Goal: Information Seeking & Learning: Learn about a topic

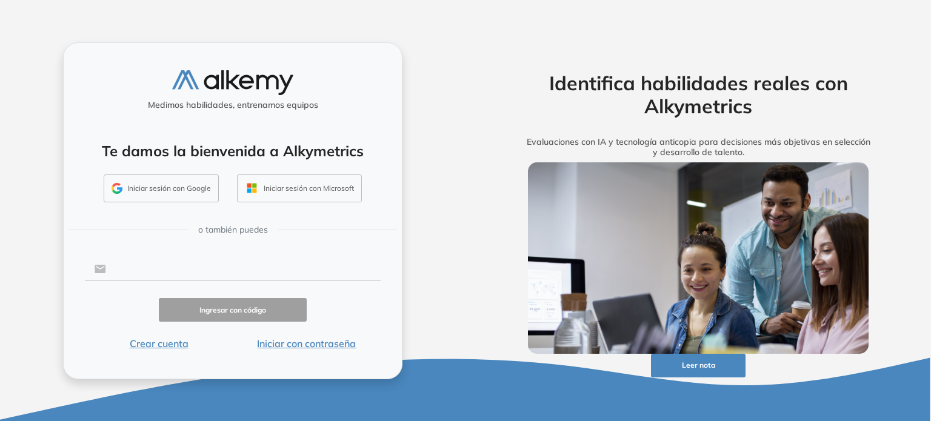
click at [161, 270] on input "text" at bounding box center [243, 269] width 275 height 23
type input "**********"
click at [226, 308] on button "Ingresar con código" at bounding box center [233, 310] width 148 height 24
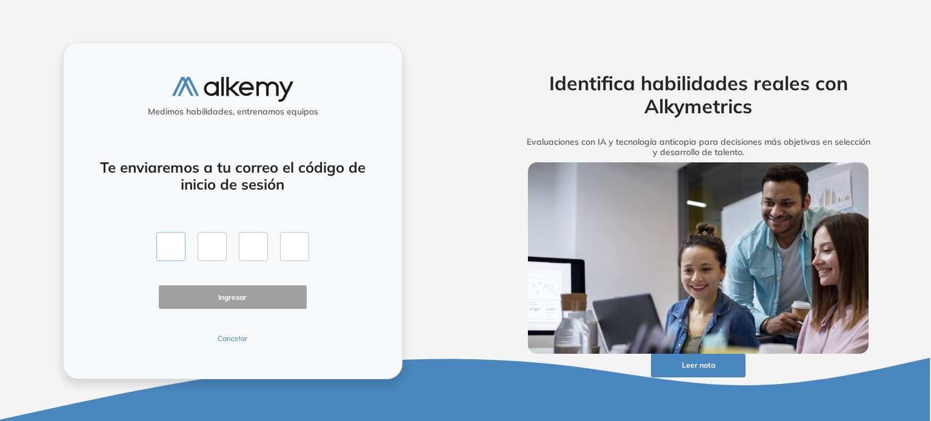
click at [173, 252] on input "text" at bounding box center [170, 246] width 29 height 29
type input "*"
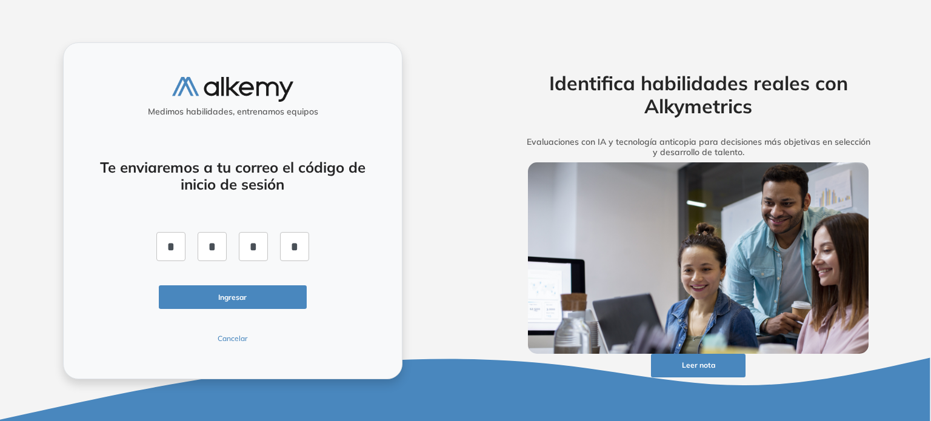
click at [240, 295] on button "Ingresar" at bounding box center [233, 298] width 148 height 24
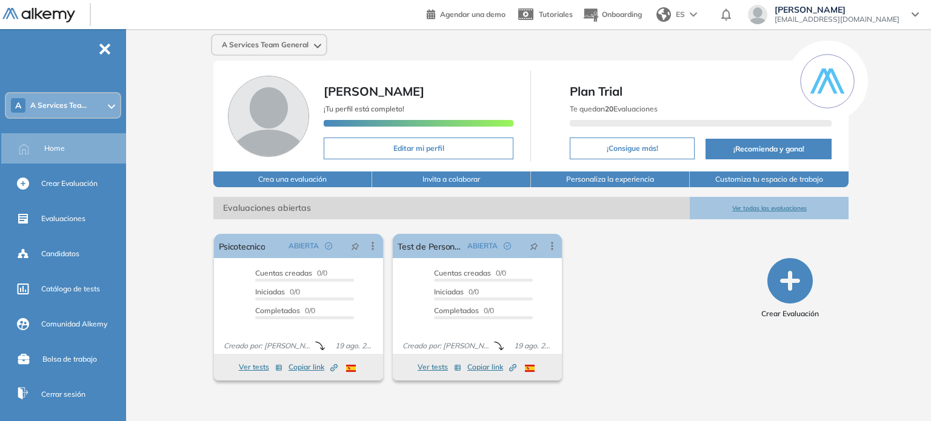
click at [768, 205] on button "Ver todas las evaluaciones" at bounding box center [769, 208] width 159 height 22
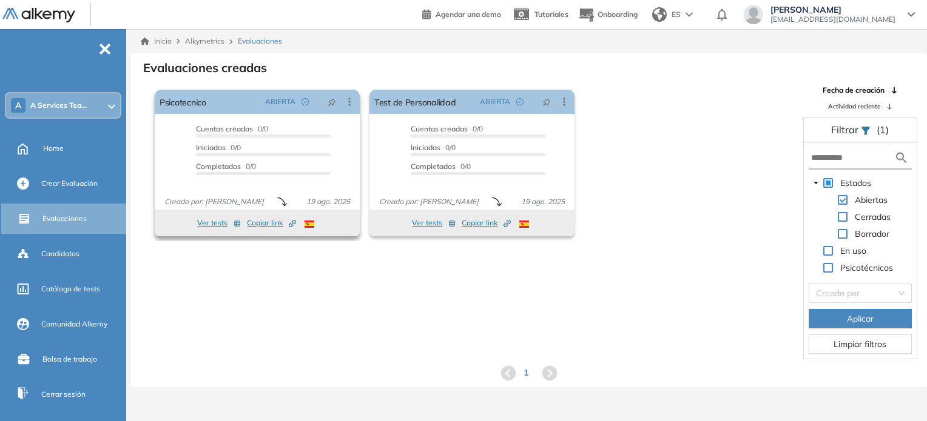
click at [208, 223] on button "Ver tests" at bounding box center [219, 223] width 44 height 15
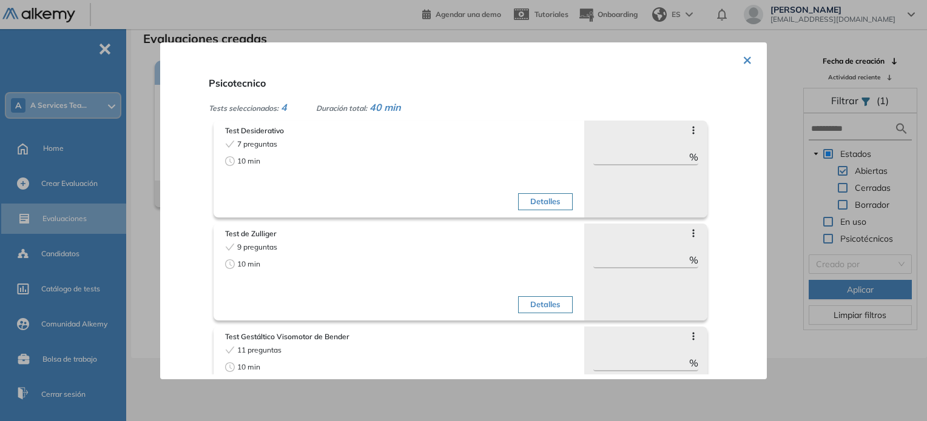
click at [744, 59] on button "×" at bounding box center [747, 59] width 10 height 24
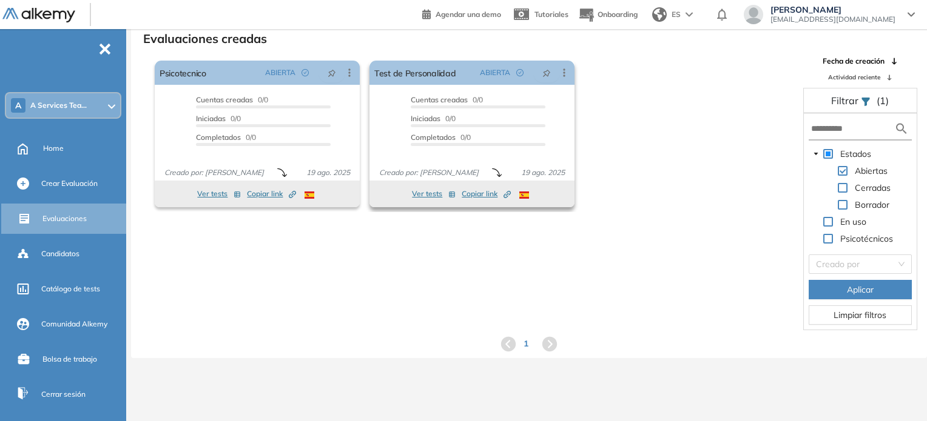
click at [420, 192] on button "Ver tests" at bounding box center [434, 194] width 44 height 15
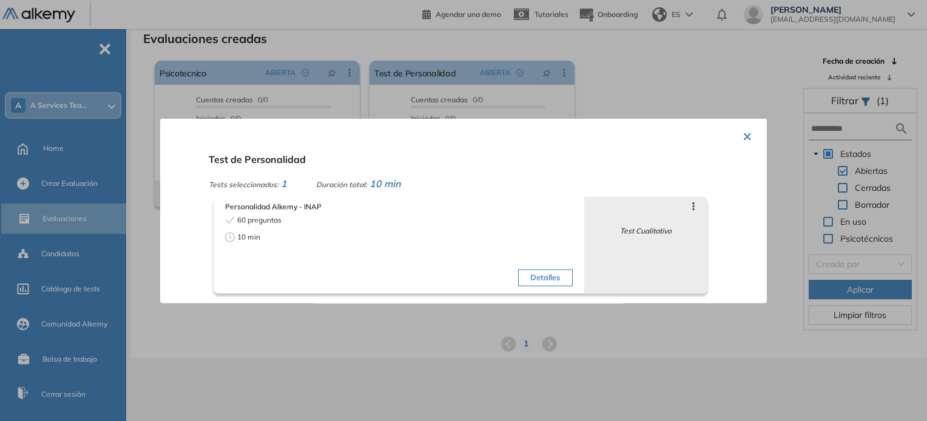
click at [742, 131] on button "×" at bounding box center [747, 135] width 10 height 24
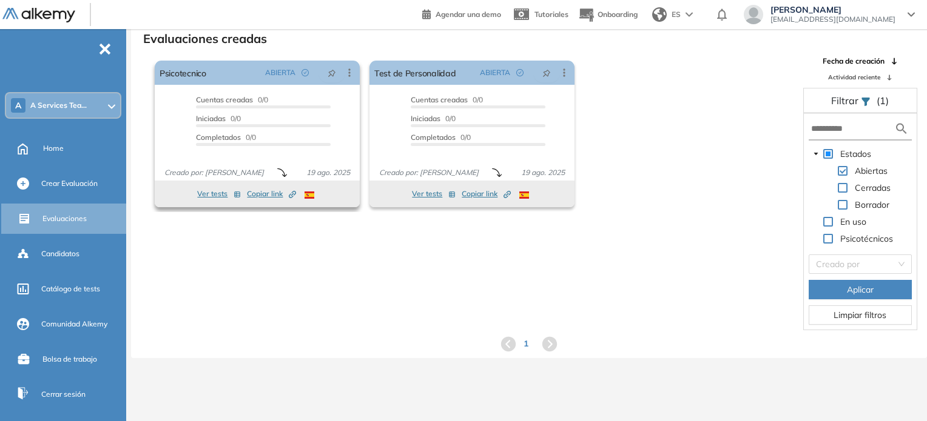
click at [290, 193] on icon "Created by potrace 1.16, written by Peter Selinger 2001-2019" at bounding box center [292, 194] width 7 height 7
click at [207, 198] on button "Ver tests" at bounding box center [219, 194] width 44 height 15
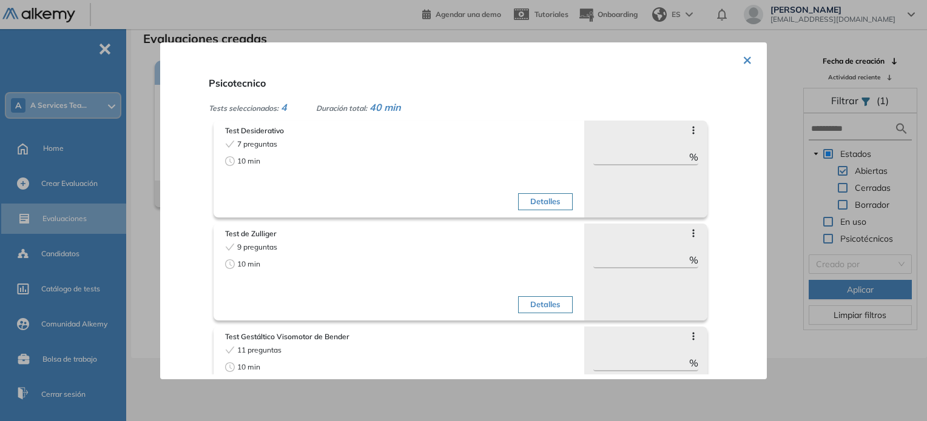
click at [537, 198] on button "Detalles" at bounding box center [545, 201] width 54 height 17
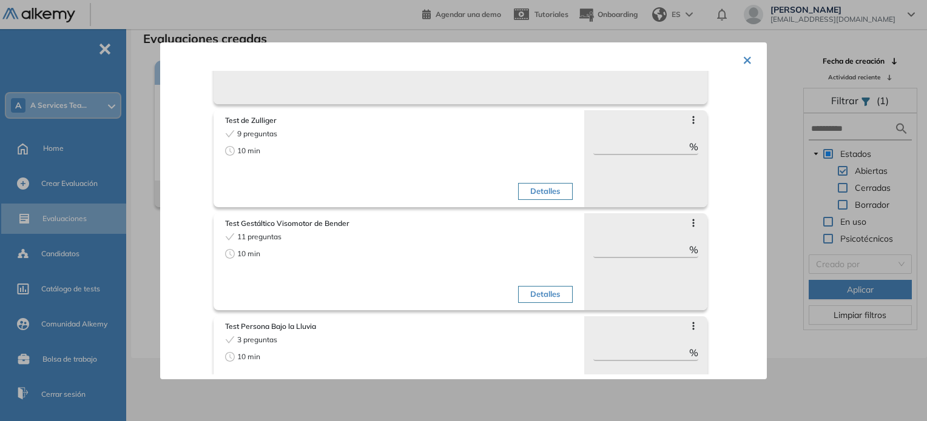
scroll to position [121, 0]
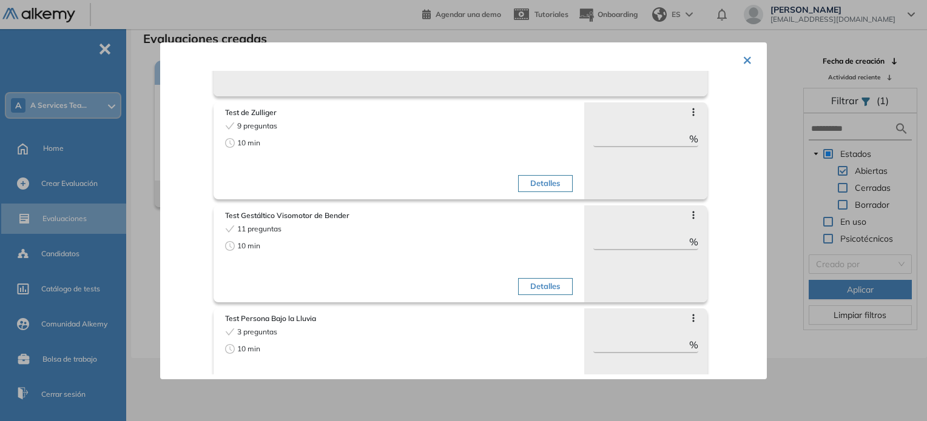
click at [547, 184] on button "Detalles" at bounding box center [545, 183] width 54 height 17
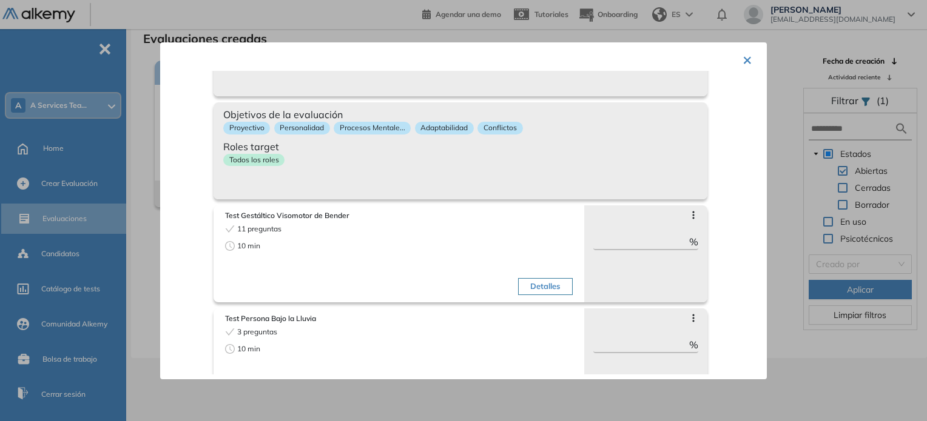
scroll to position [156, 0]
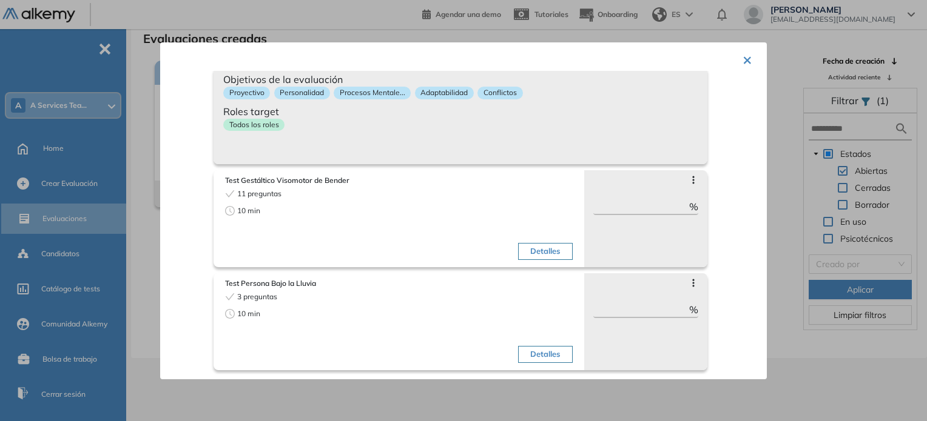
click at [527, 252] on button "Detalles" at bounding box center [545, 251] width 54 height 17
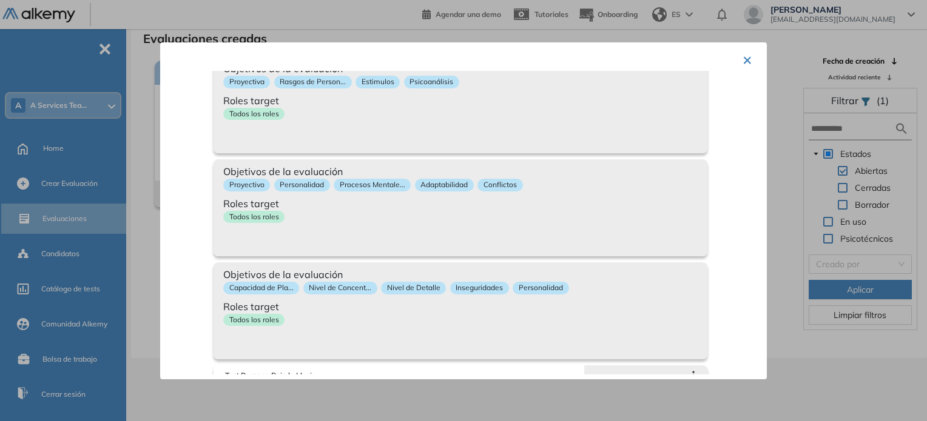
scroll to position [0, 0]
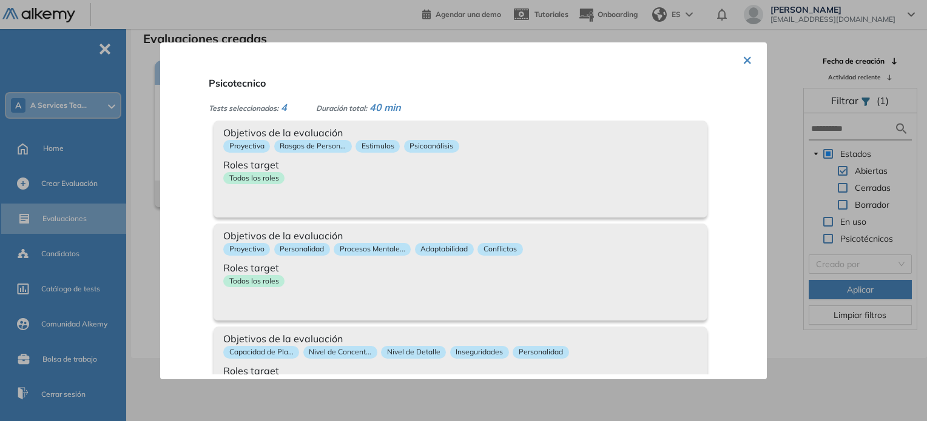
click at [525, 169] on span "Roles target" at bounding box center [460, 164] width 474 height 15
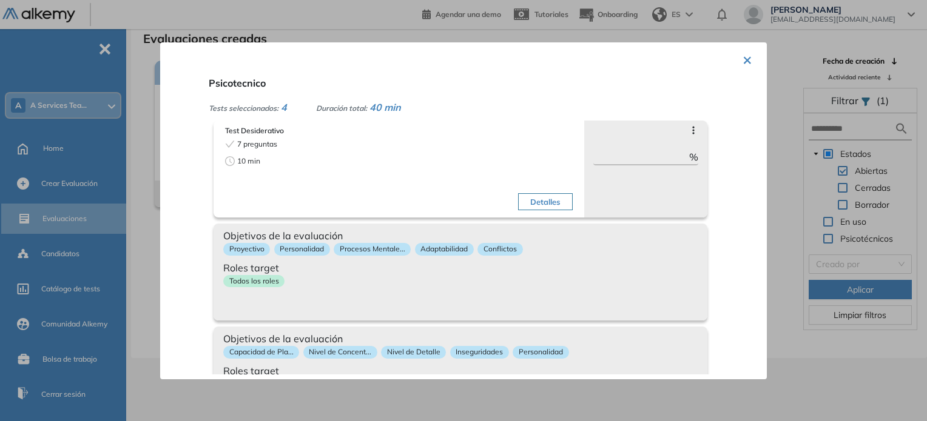
click at [561, 293] on div "Objetivos de la evaluación Proyectivo Personalidad Procesos Mentale... Adaptabi…" at bounding box center [460, 272] width 494 height 97
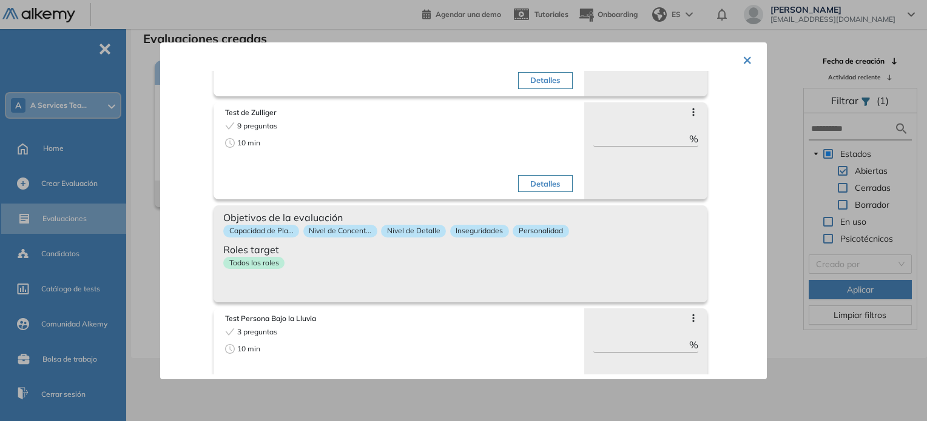
click at [540, 265] on div "Todos los roles" at bounding box center [460, 266] width 474 height 18
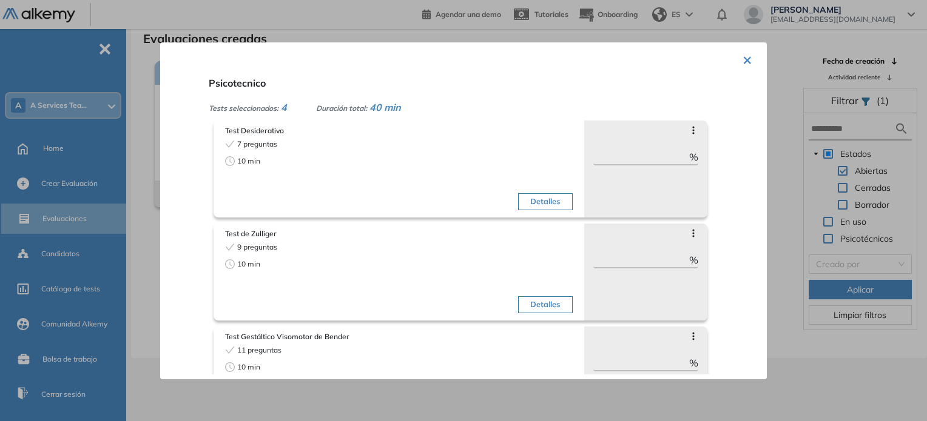
click at [247, 128] on span "Test Desiderativo" at bounding box center [398, 131] width 347 height 11
click at [327, 18] on div at bounding box center [463, 210] width 927 height 421
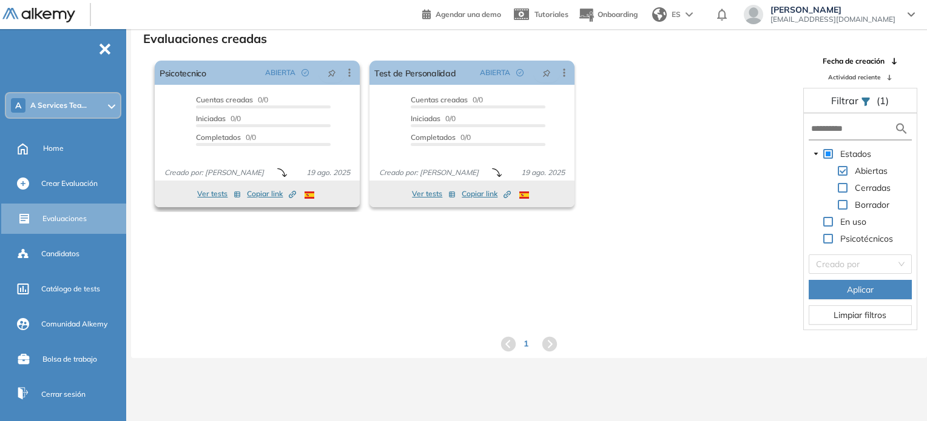
click at [209, 193] on button "Ver tests" at bounding box center [219, 194] width 44 height 15
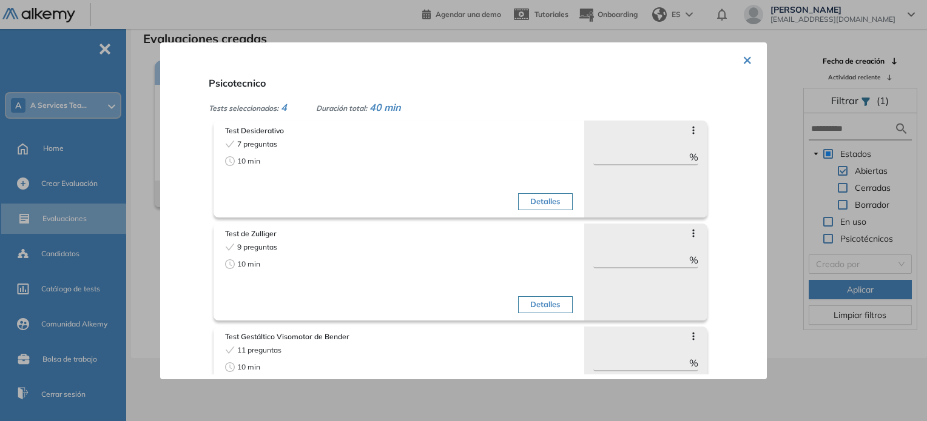
click at [742, 60] on button "×" at bounding box center [747, 59] width 10 height 24
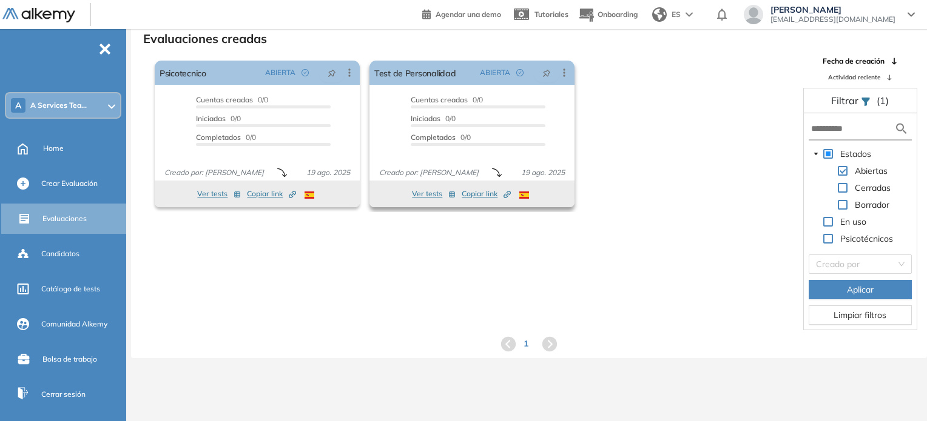
click at [426, 195] on button "Ver tests" at bounding box center [434, 194] width 44 height 15
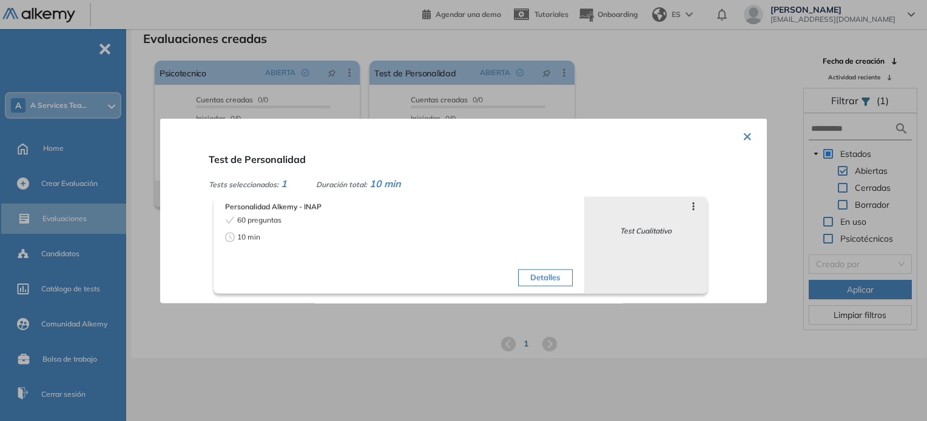
click at [546, 271] on button "Detalles" at bounding box center [545, 277] width 54 height 17
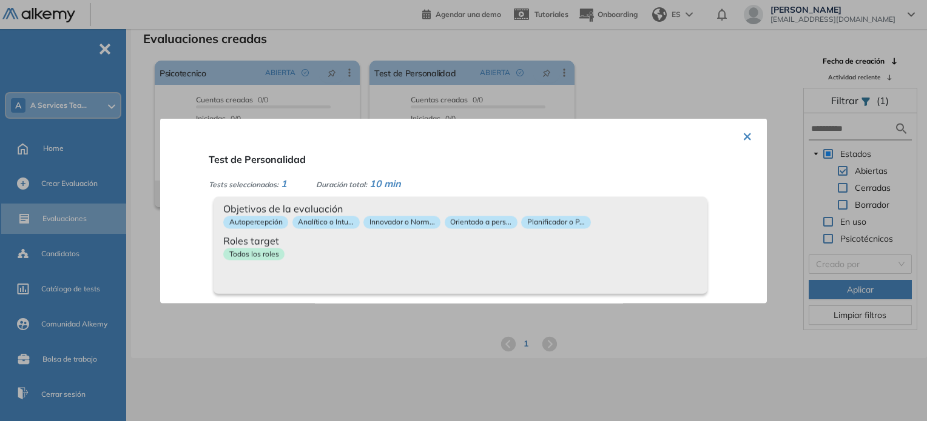
click at [742, 135] on button "×" at bounding box center [747, 135] width 10 height 24
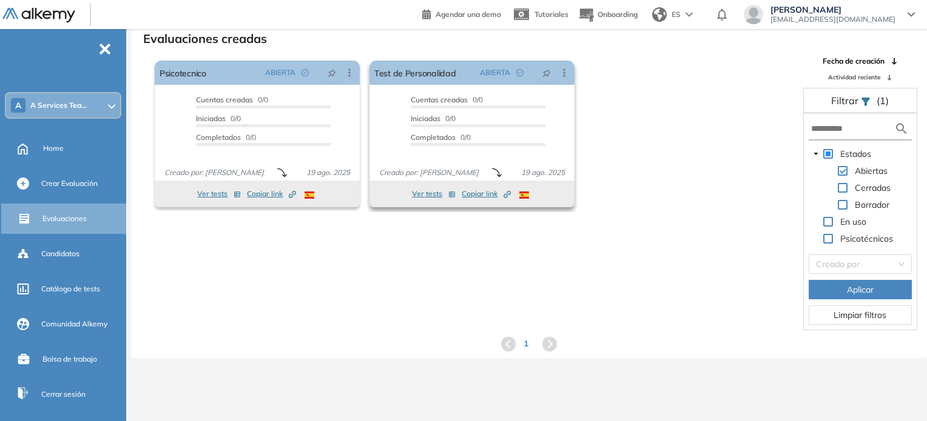
click at [417, 193] on button "Ver tests" at bounding box center [434, 194] width 44 height 15
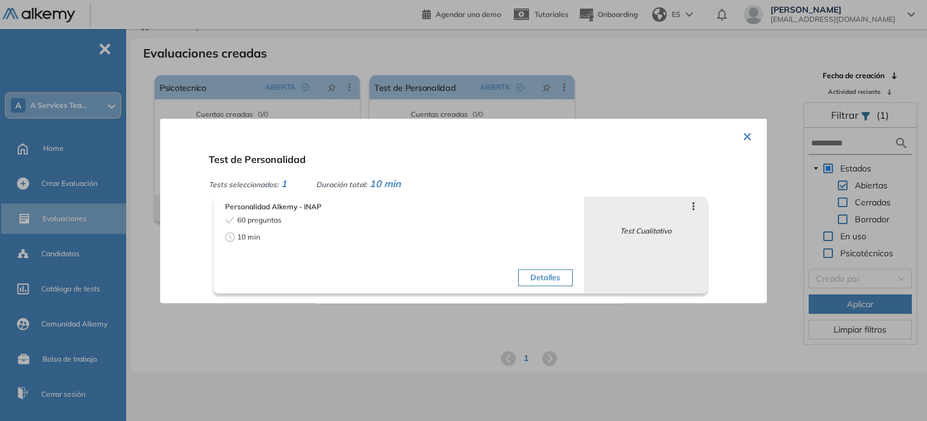
scroll to position [29, 0]
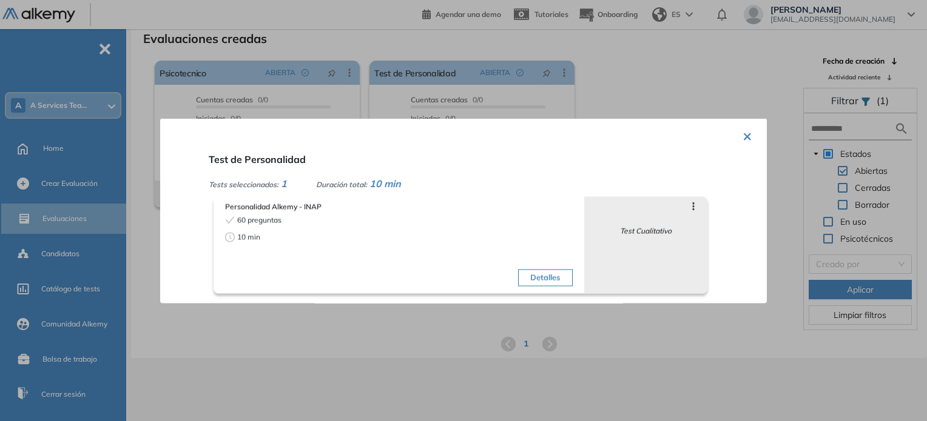
click at [688, 207] on icon at bounding box center [693, 206] width 10 height 10
click at [543, 284] on button "Detalles" at bounding box center [545, 277] width 54 height 17
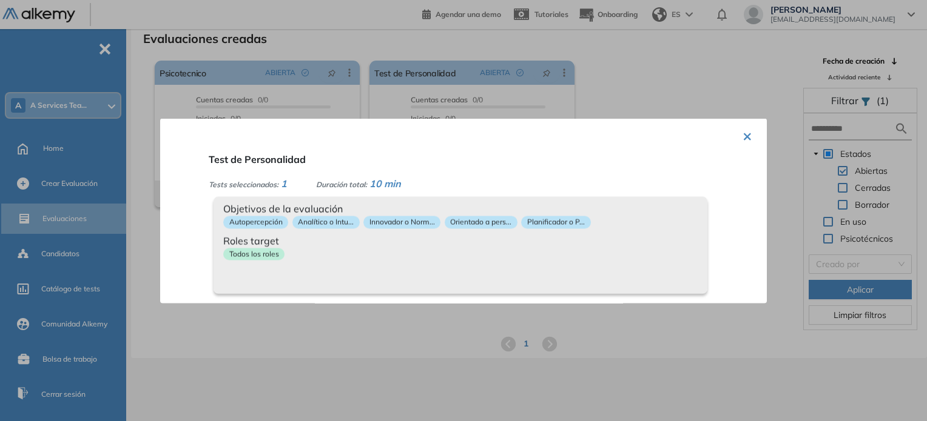
click at [454, 273] on div "Objetivos de la evaluación Autopercepción Analítico o Intu... Innovador o Norm.…" at bounding box center [460, 244] width 494 height 97
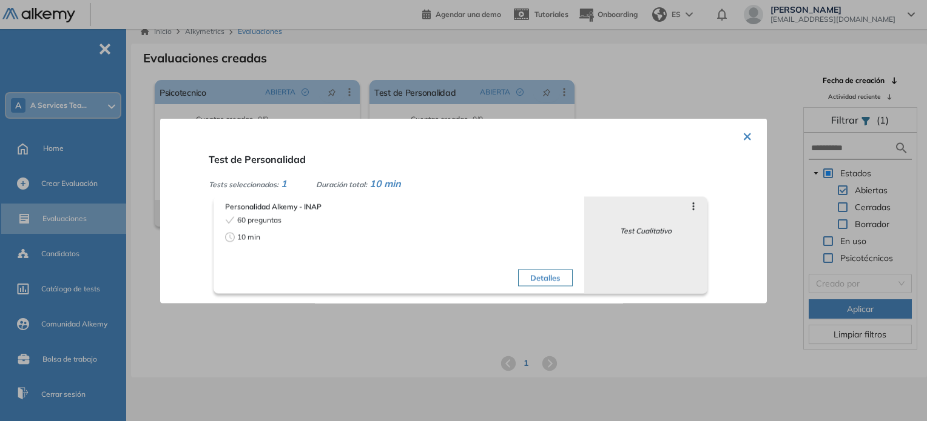
scroll to position [0, 0]
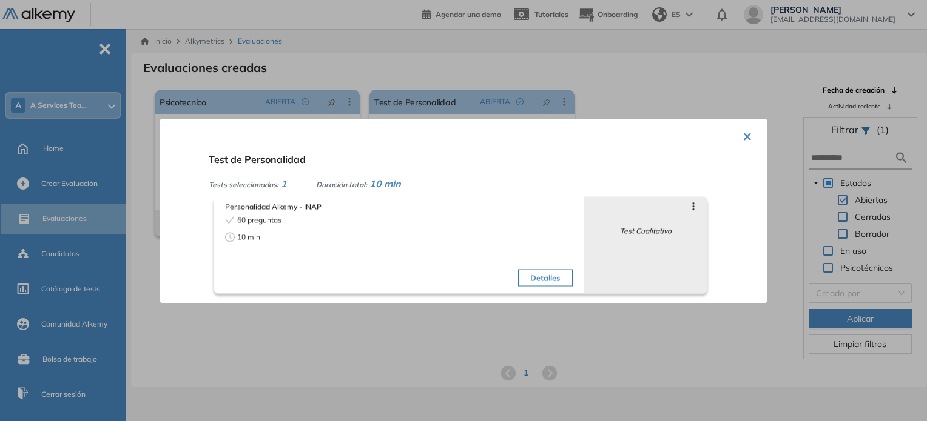
click at [742, 133] on button "×" at bounding box center [747, 135] width 10 height 24
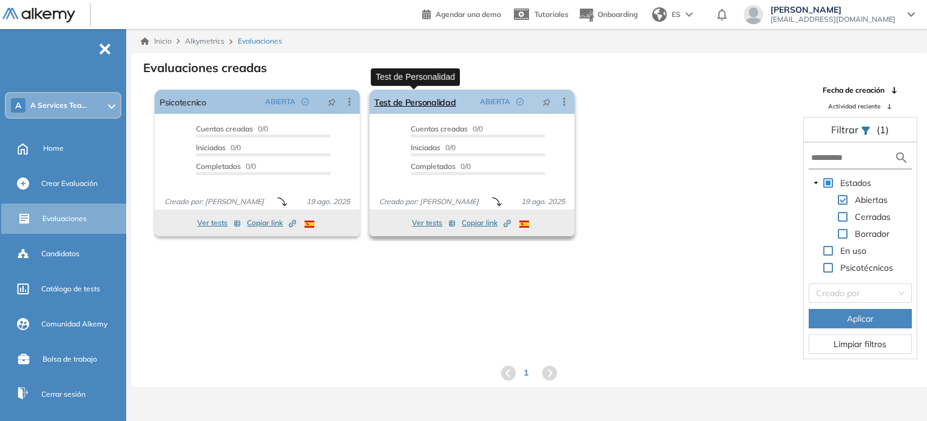
click at [433, 101] on link "Test de Personalidad" at bounding box center [415, 102] width 82 height 24
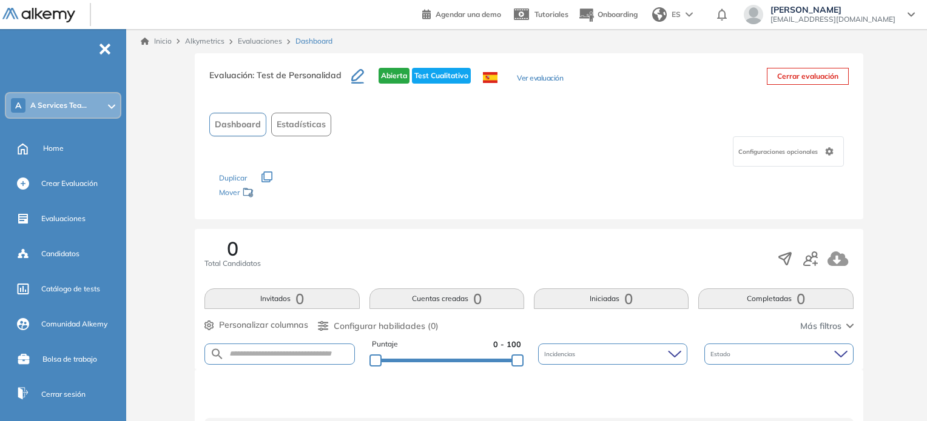
click at [357, 76] on icon "button" at bounding box center [357, 75] width 13 height 12
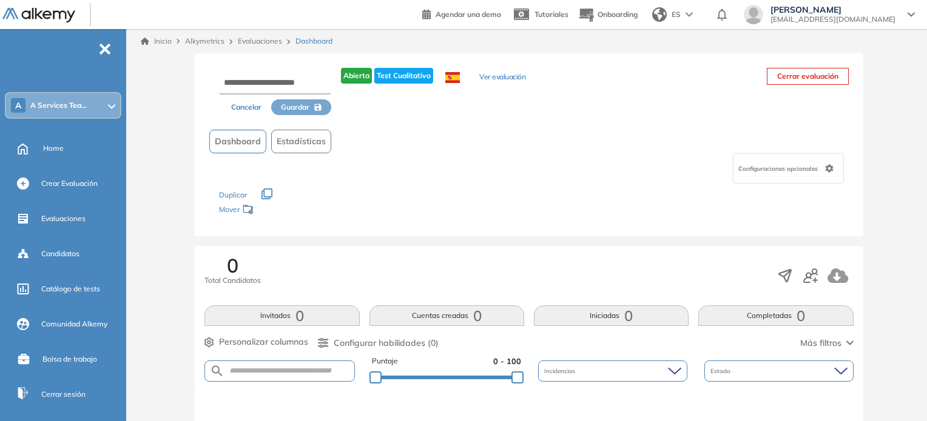
click at [249, 106] on button "Cancelar" at bounding box center [246, 107] width 50 height 16
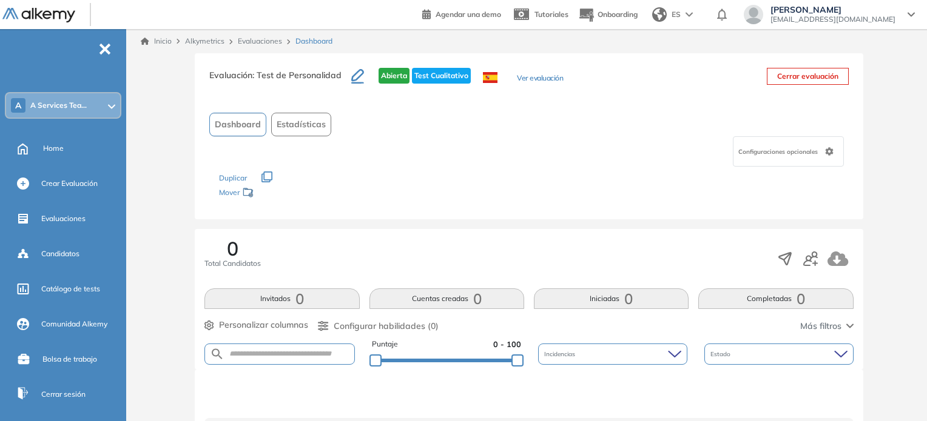
click at [529, 78] on button "Ver evaluación" at bounding box center [540, 79] width 46 height 13
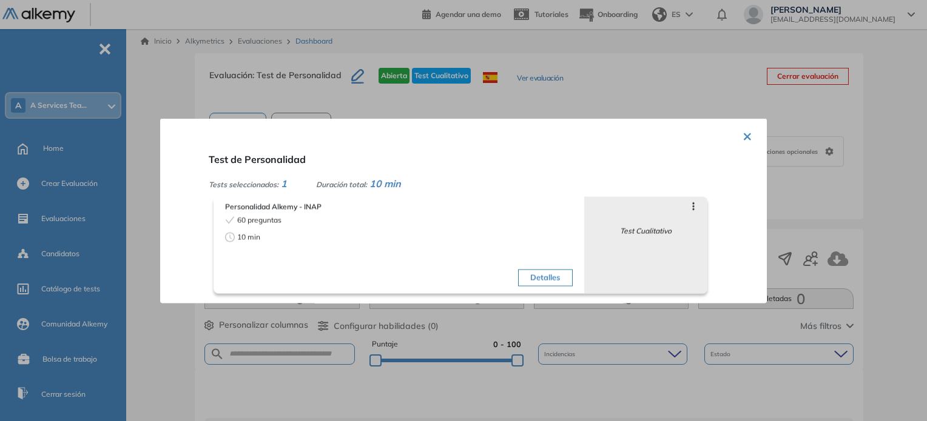
click at [537, 272] on button "Detalles" at bounding box center [545, 277] width 54 height 17
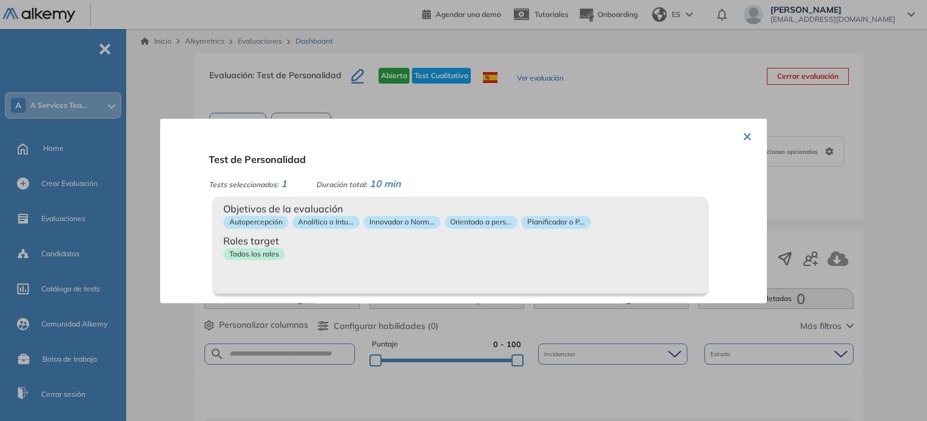
click at [745, 133] on button "×" at bounding box center [747, 135] width 10 height 24
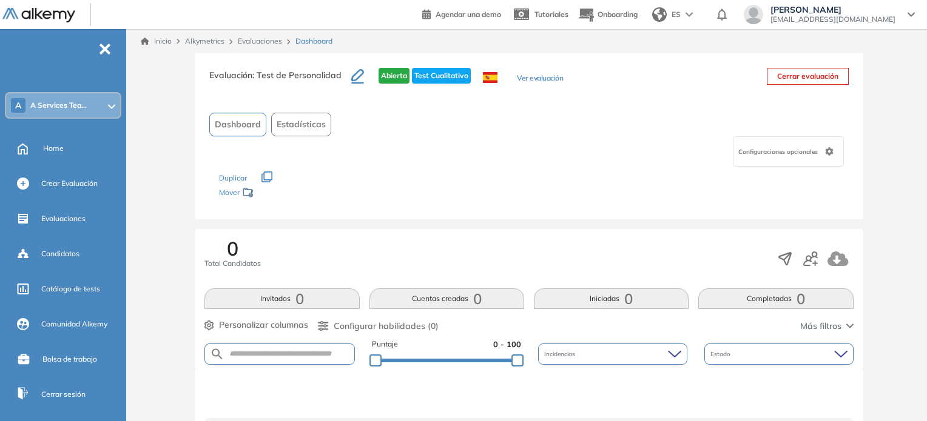
click at [267, 45] on div "Evaluaciones" at bounding box center [262, 41] width 58 height 11
click at [266, 41] on link "Evaluaciones" at bounding box center [260, 40] width 44 height 9
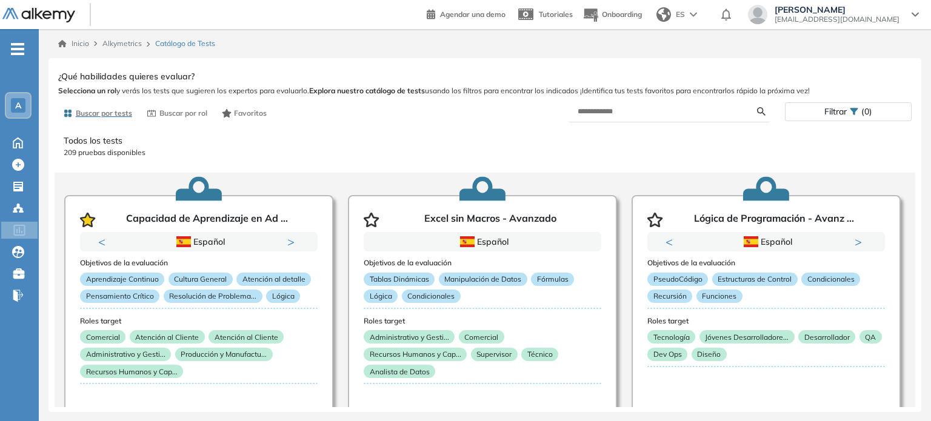
click at [640, 118] on form at bounding box center [669, 111] width 203 height 21
click at [640, 113] on input "text" at bounding box center [668, 111] width 180 height 11
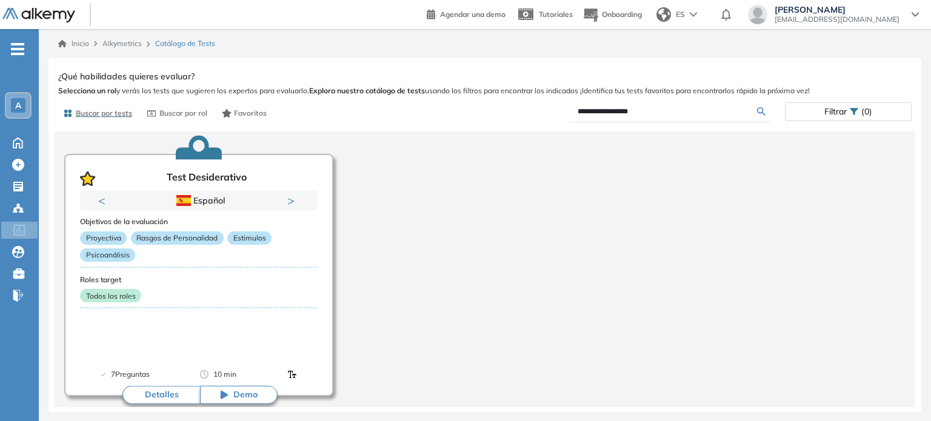
scroll to position [59, 0]
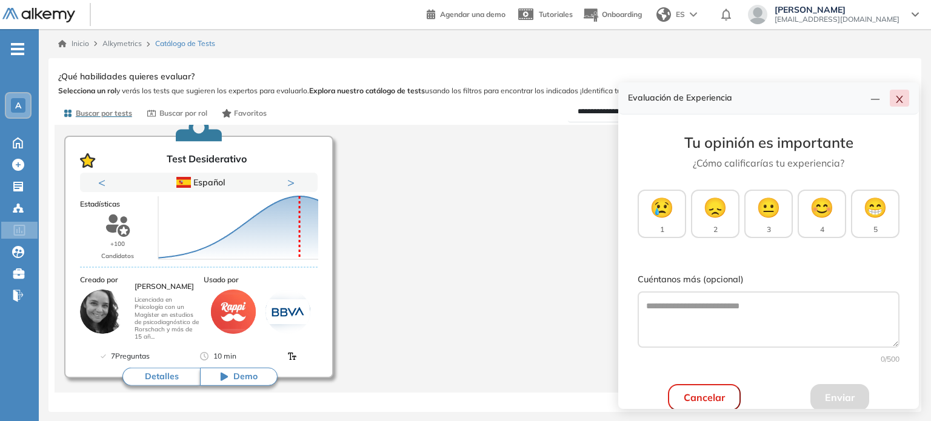
click at [904, 98] on icon "close" at bounding box center [900, 100] width 10 height 10
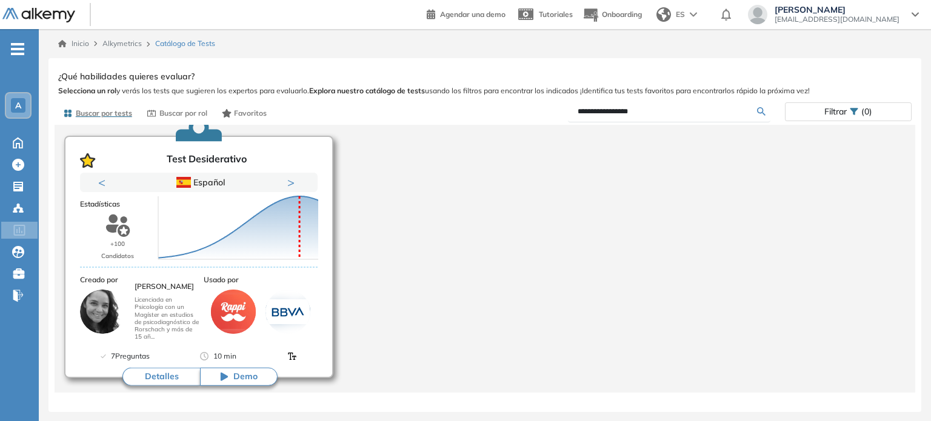
click at [156, 375] on button "Detalles" at bounding box center [162, 377] width 78 height 18
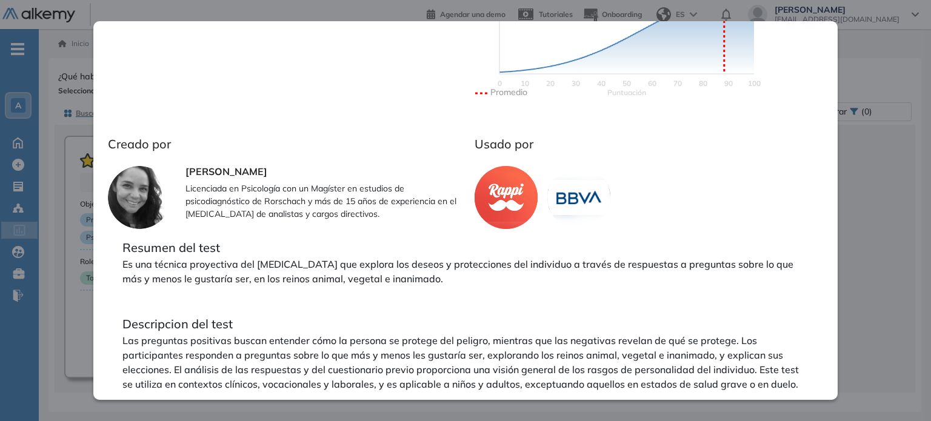
scroll to position [0, 0]
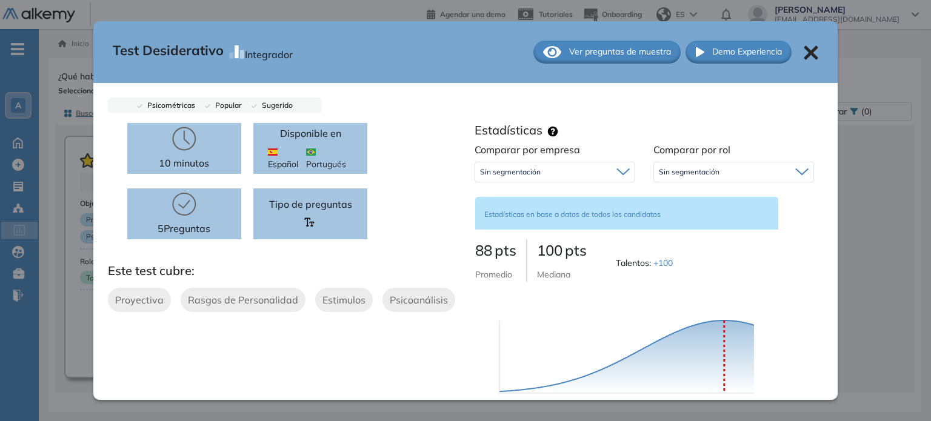
click at [569, 47] on span "Ver preguntas de muestra" at bounding box center [620, 51] width 102 height 13
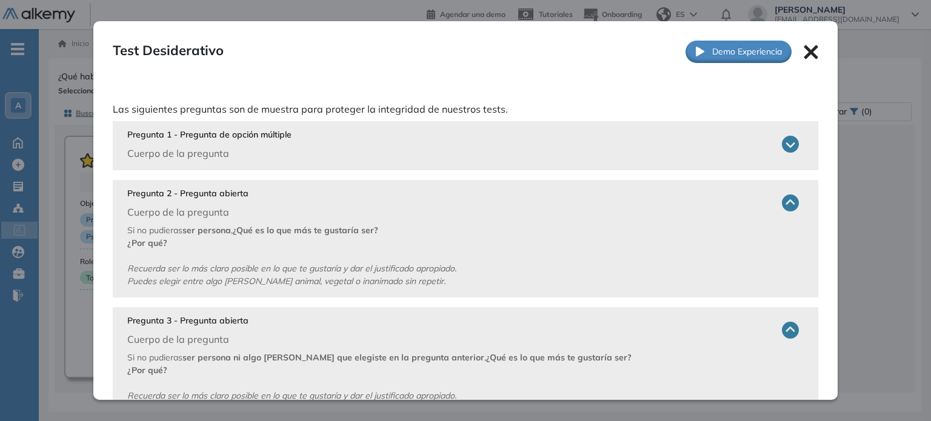
click at [782, 145] on icon at bounding box center [790, 144] width 17 height 17
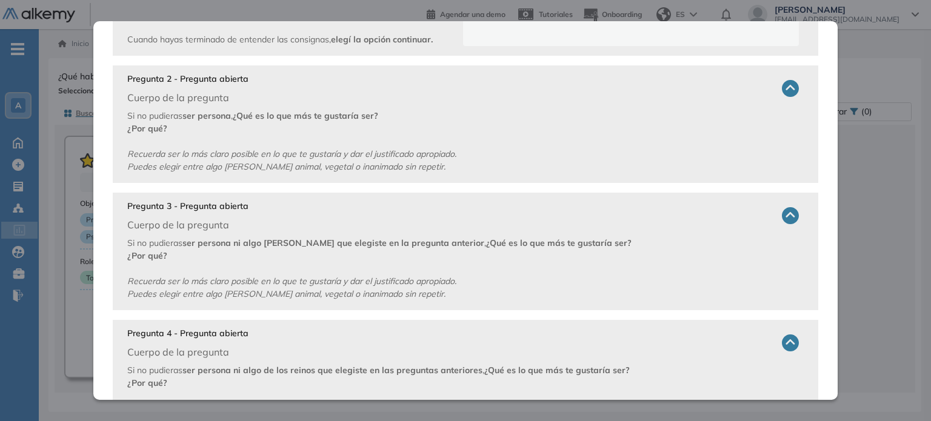
scroll to position [364, 0]
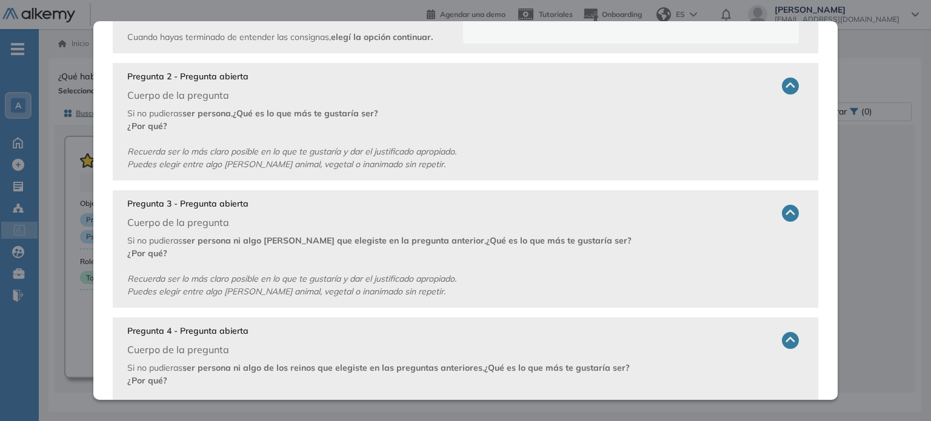
click at [784, 86] on icon at bounding box center [790, 86] width 17 height 17
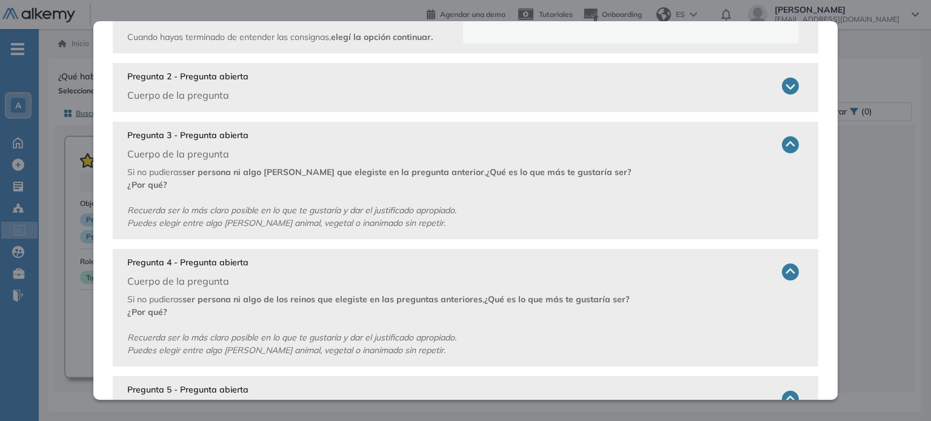
click at [784, 86] on icon at bounding box center [790, 86] width 17 height 17
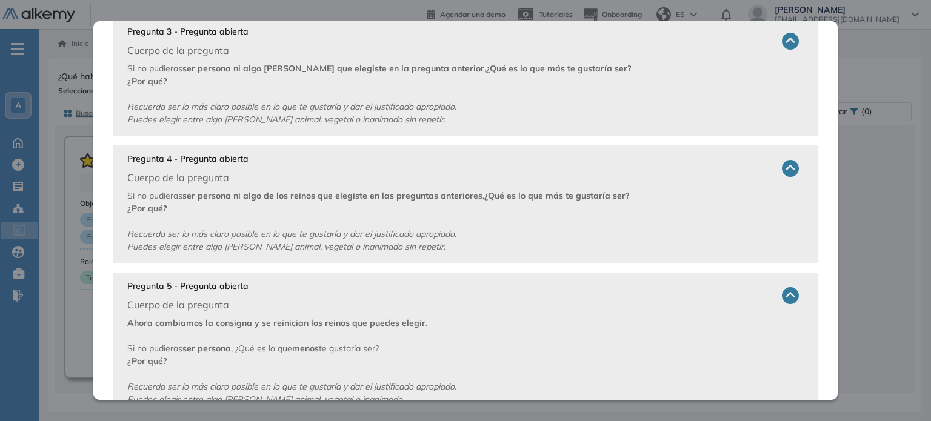
scroll to position [575, 0]
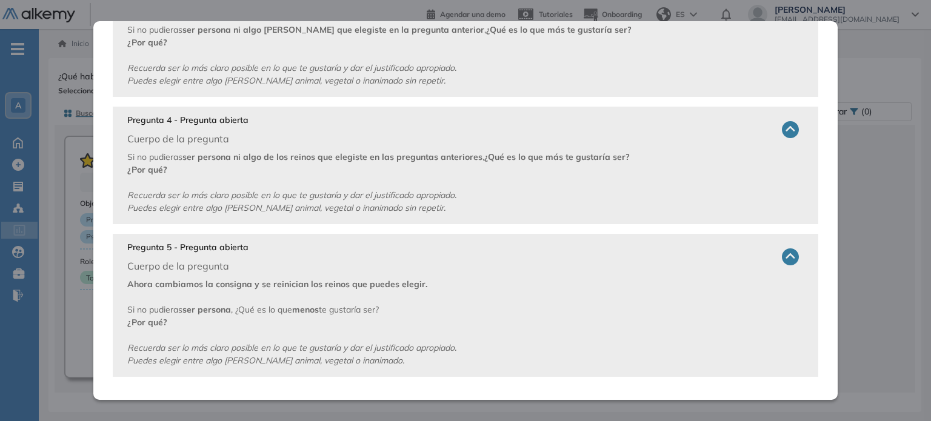
click at [881, 201] on div "Test Desiderativo Integrador Ver preguntas de muestra Demo Experiencia Las sigu…" at bounding box center [485, 238] width 854 height 340
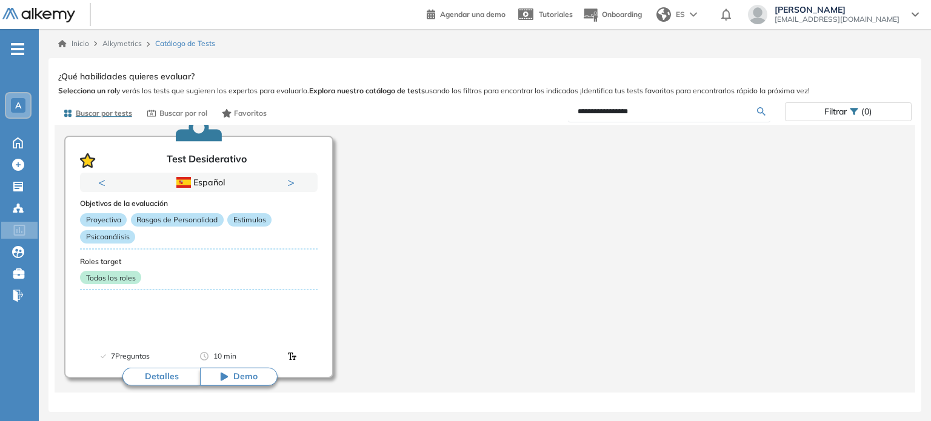
scroll to position [0, 0]
click at [657, 109] on input "**********" at bounding box center [668, 111] width 180 height 11
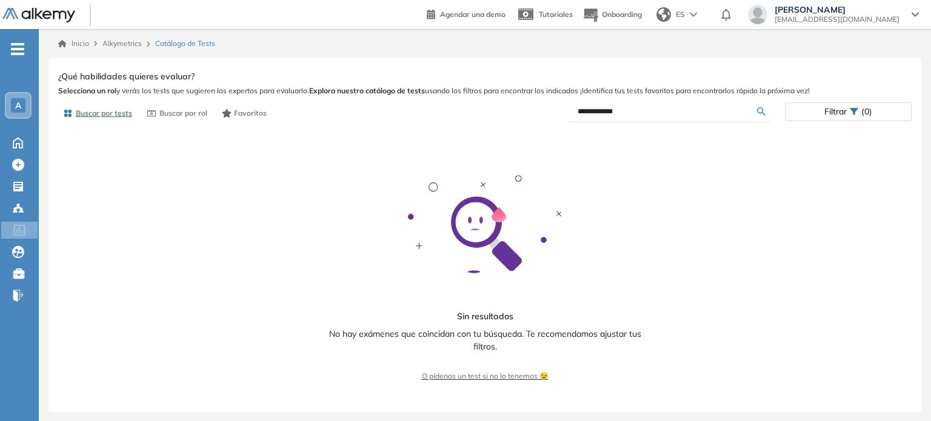
type input "**********"
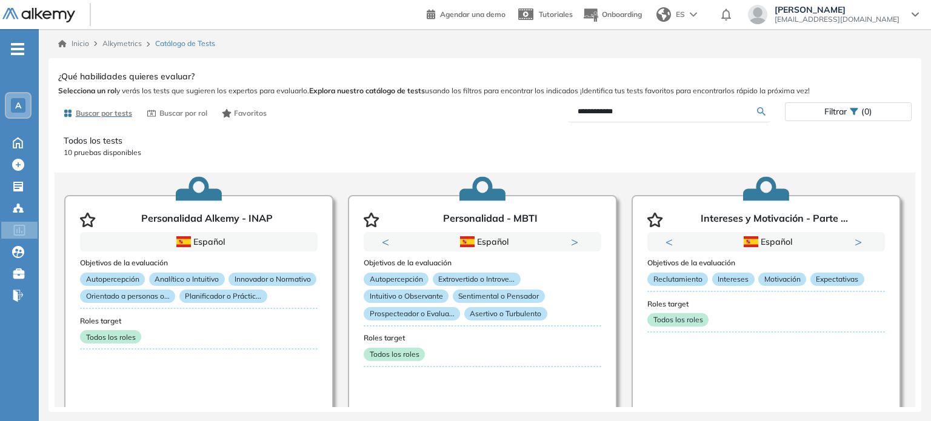
scroll to position [182, 0]
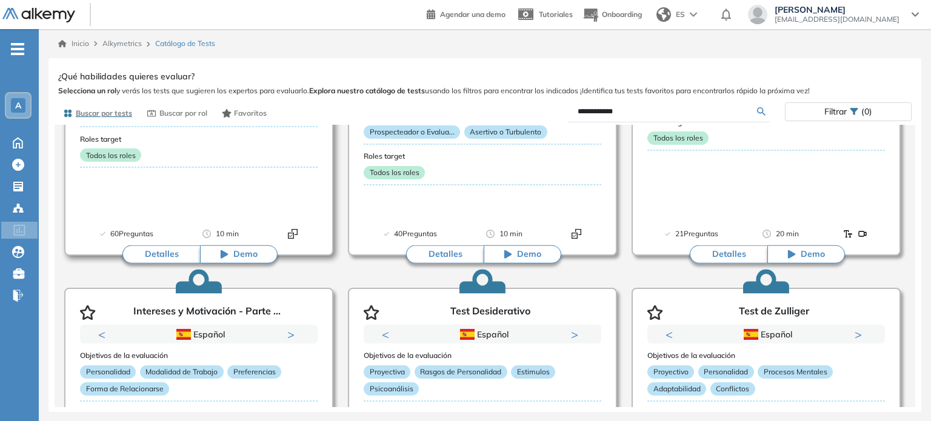
click at [146, 256] on button "Detalles" at bounding box center [162, 255] width 78 height 18
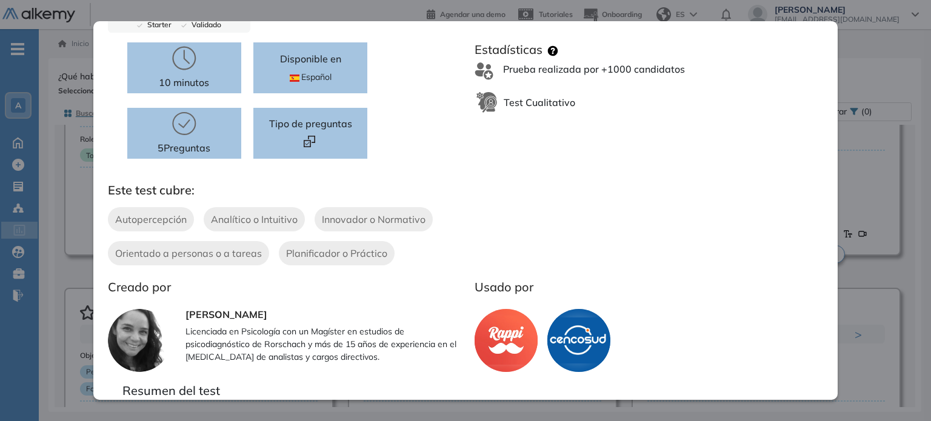
scroll to position [0, 0]
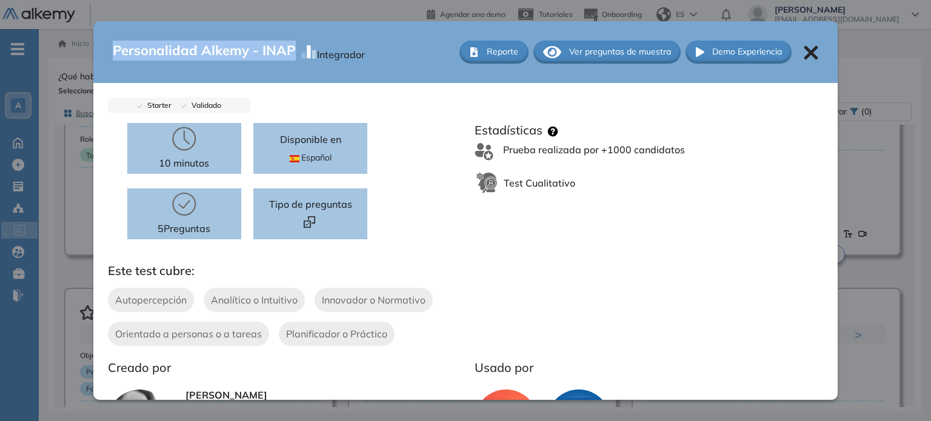
drag, startPoint x: 112, startPoint y: 48, endPoint x: 289, endPoint y: 47, distance: 176.5
click at [289, 47] on span "Personalidad Alkemy - INAP" at bounding box center [204, 52] width 183 height 23
copy span "Personalidad Alkemy - INAP"
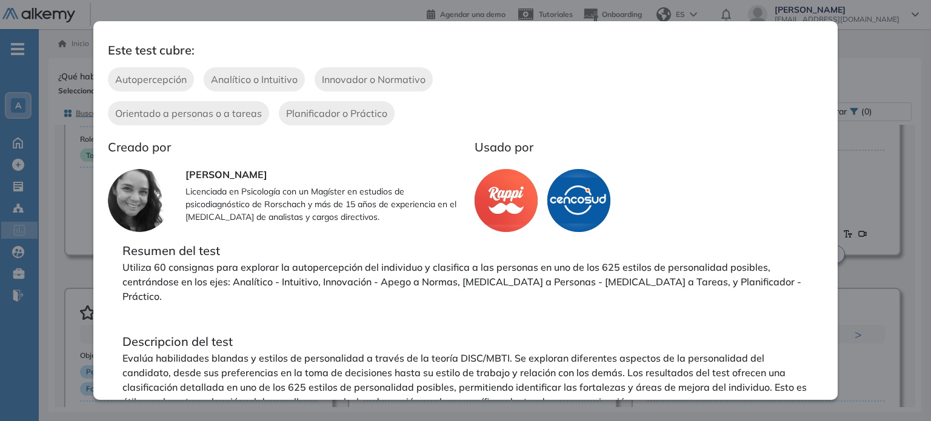
scroll to position [224, 0]
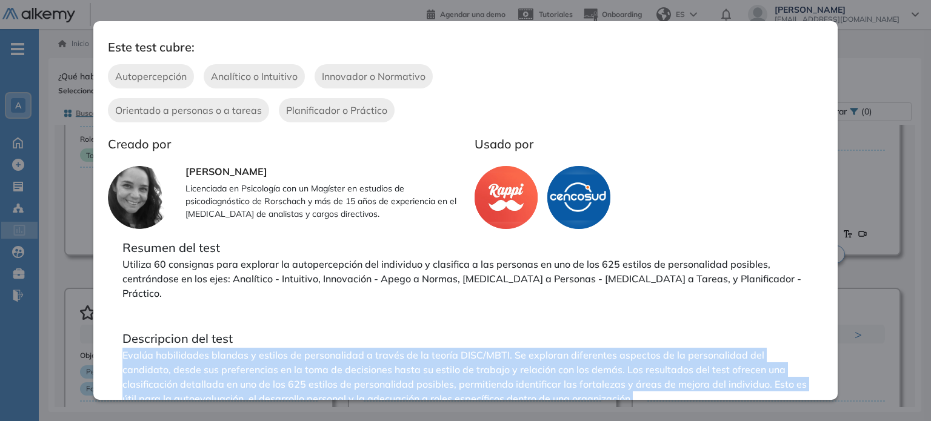
drag, startPoint x: 123, startPoint y: 338, endPoint x: 661, endPoint y: 383, distance: 540.3
click at [661, 383] on p "Evalúa habilidades blandas y estilos de personalidad a través de la teoría DISC…" at bounding box center [466, 377] width 687 height 58
copy p "Evalúa habilidades blandas y estilos de personalidad a través de la teoría DISC…"
click at [866, 59] on div "Personalidad Alkemy - INAP Integrador Reporte Ver preguntas de muestra Demo Exp…" at bounding box center [485, 235] width 873 height 354
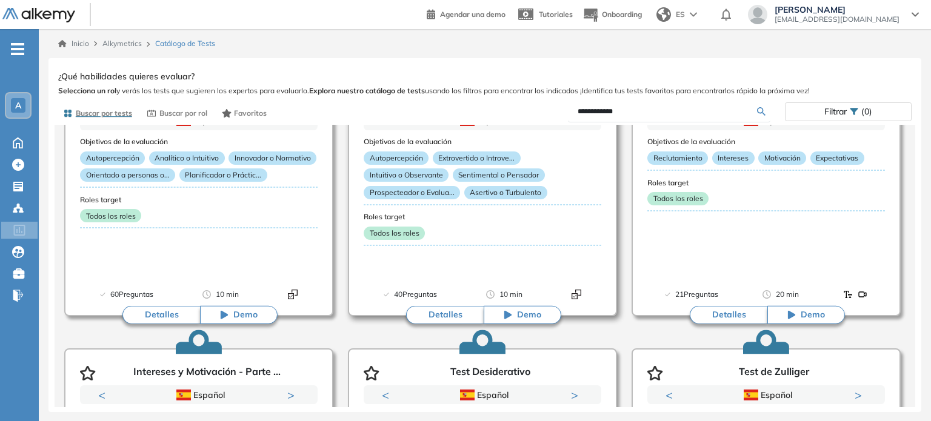
scroll to position [0, 0]
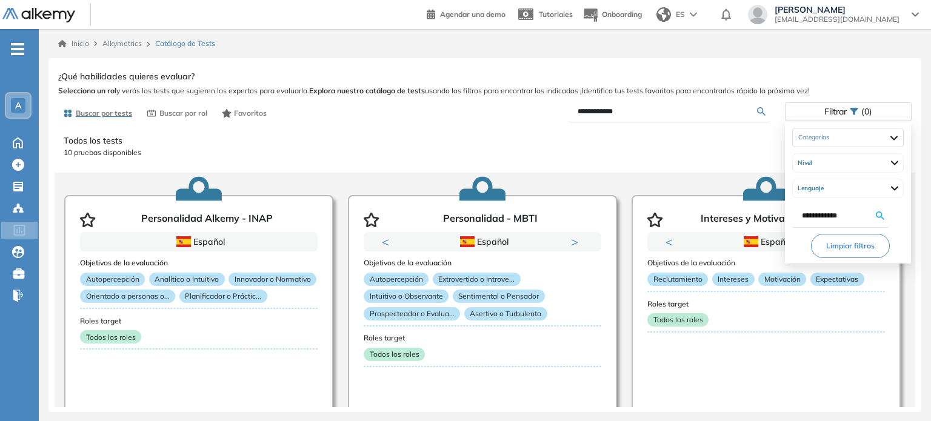
click at [844, 107] on span "Filtrar" at bounding box center [836, 112] width 22 height 18
click at [861, 130] on div at bounding box center [849, 137] width 112 height 19
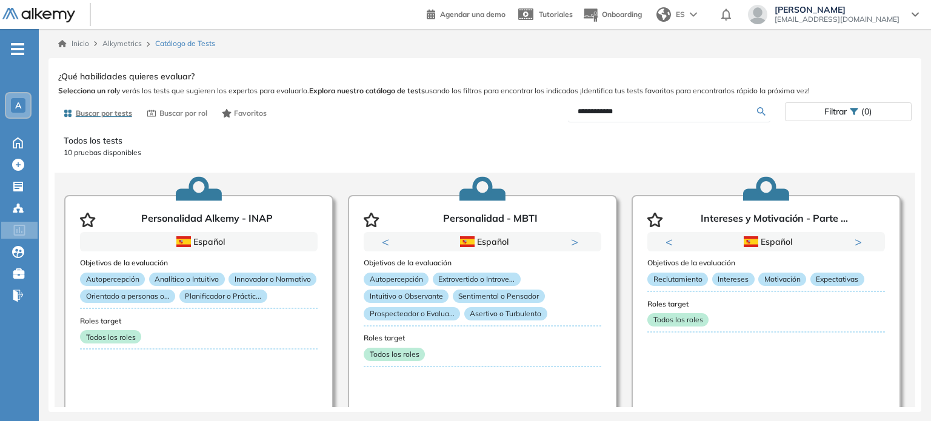
click at [648, 141] on p "Todos los tests" at bounding box center [485, 141] width 843 height 13
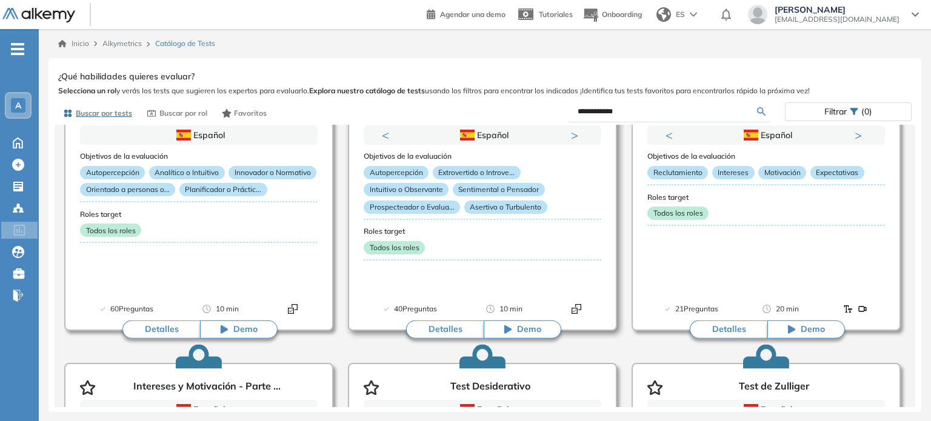
scroll to position [121, 0]
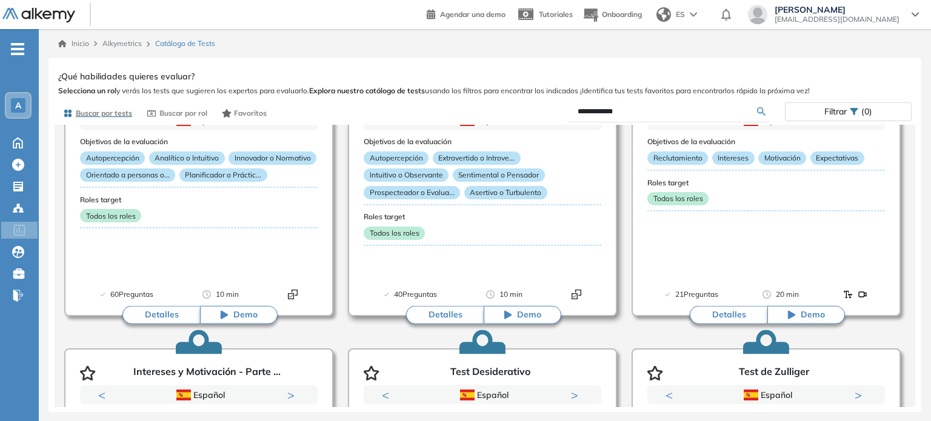
click at [437, 316] on button "Detalles" at bounding box center [445, 315] width 78 height 18
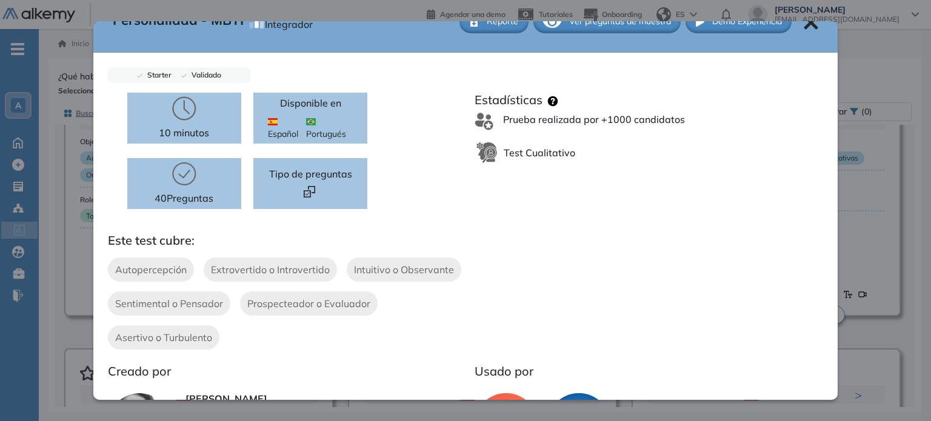
scroll to position [0, 0]
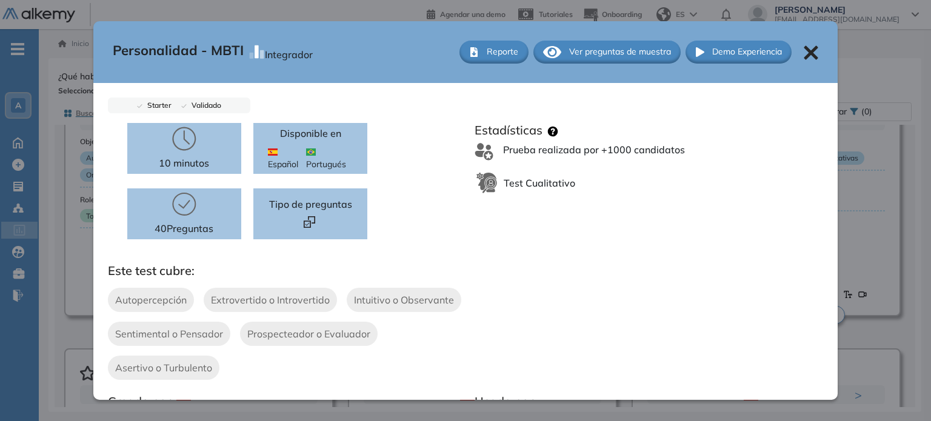
click at [594, 41] on div "Ver preguntas de muestra" at bounding box center [607, 52] width 147 height 23
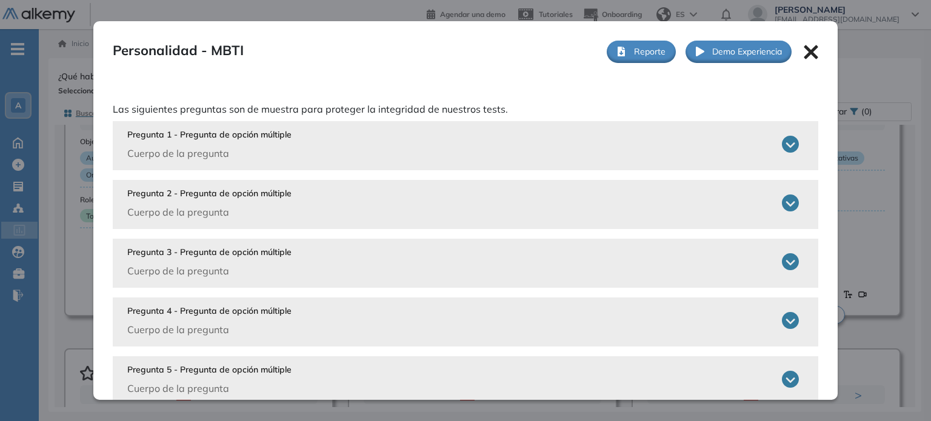
click at [429, 138] on div "Pregunta 1 - Pregunta de opción múltiple Cuerpo de la pregunta" at bounding box center [463, 145] width 673 height 32
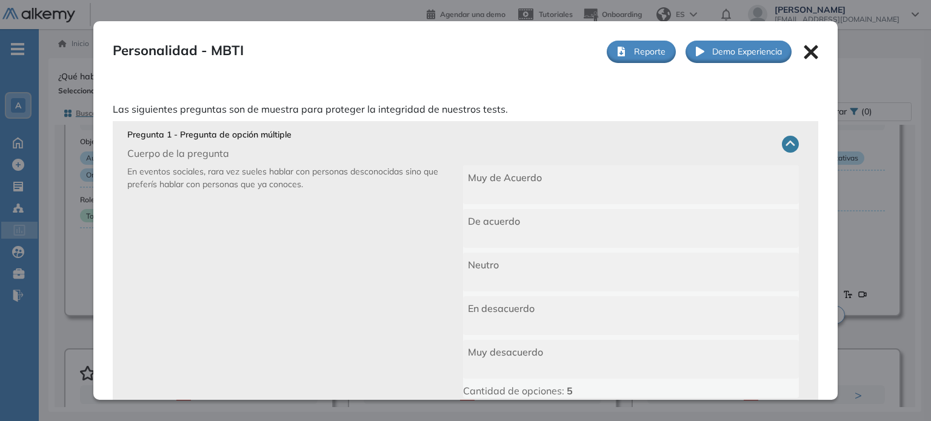
click at [804, 45] on icon at bounding box center [811, 52] width 15 height 15
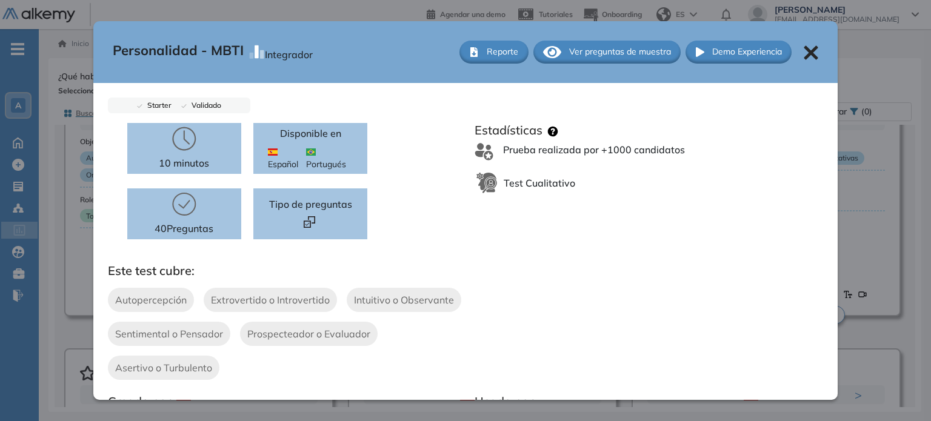
click at [805, 50] on icon at bounding box center [812, 52] width 14 height 14
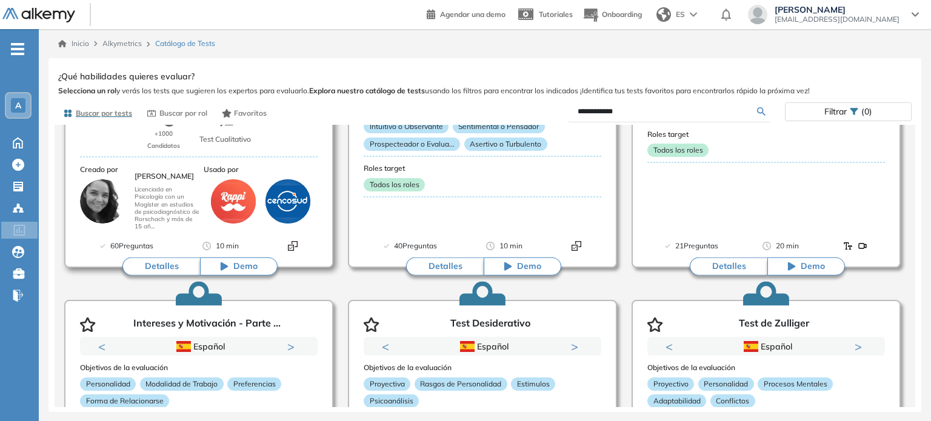
scroll to position [182, 0]
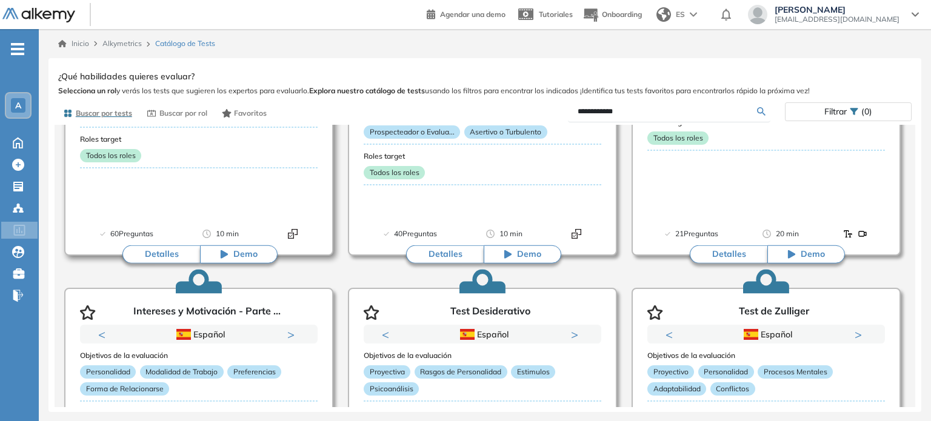
click at [163, 254] on button "Detalles" at bounding box center [162, 255] width 78 height 18
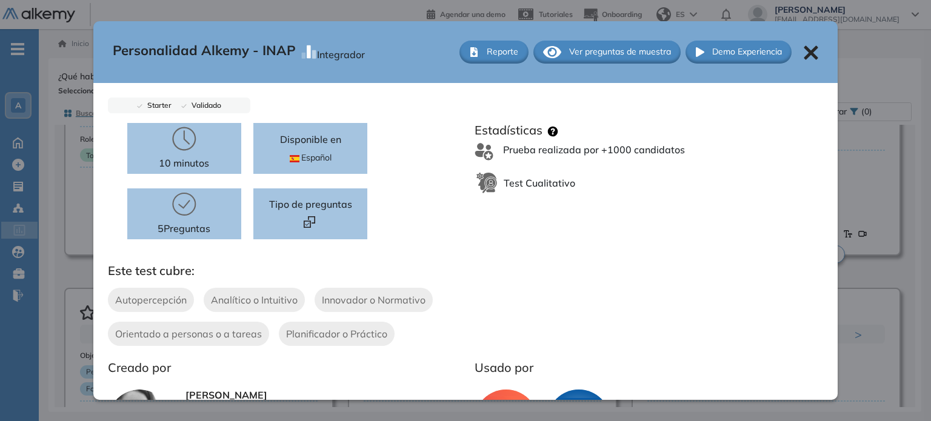
click at [614, 48] on span "Ver preguntas de muestra" at bounding box center [620, 51] width 102 height 13
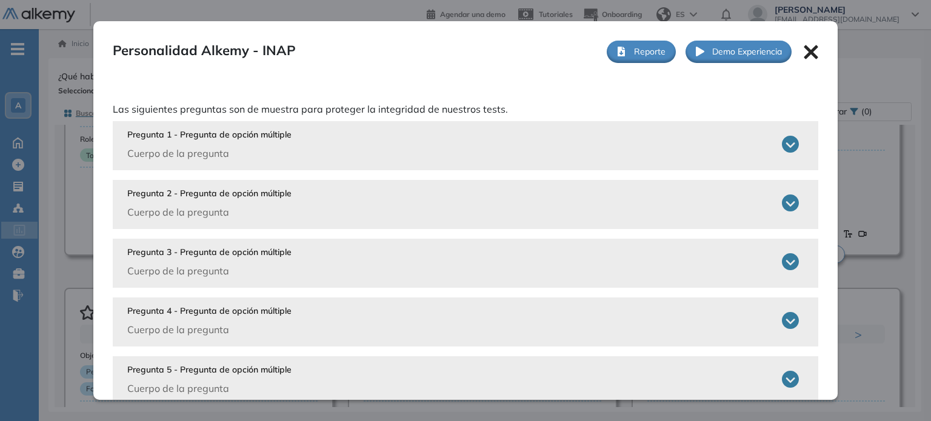
click at [403, 135] on div "Pregunta 1 - Pregunta de opción múltiple Cuerpo de la pregunta" at bounding box center [463, 145] width 673 height 32
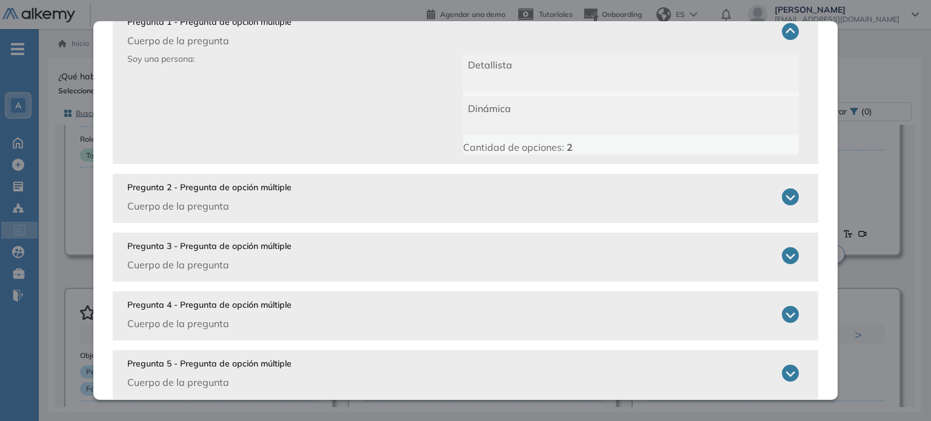
scroll to position [136, 0]
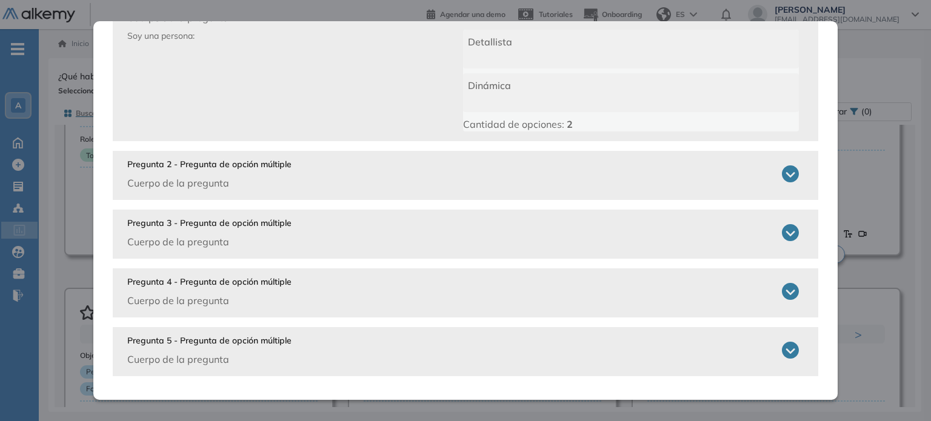
click at [313, 182] on div "Pregunta 2 - Pregunta de opción múltiple Cuerpo de la pregunta" at bounding box center [463, 174] width 673 height 32
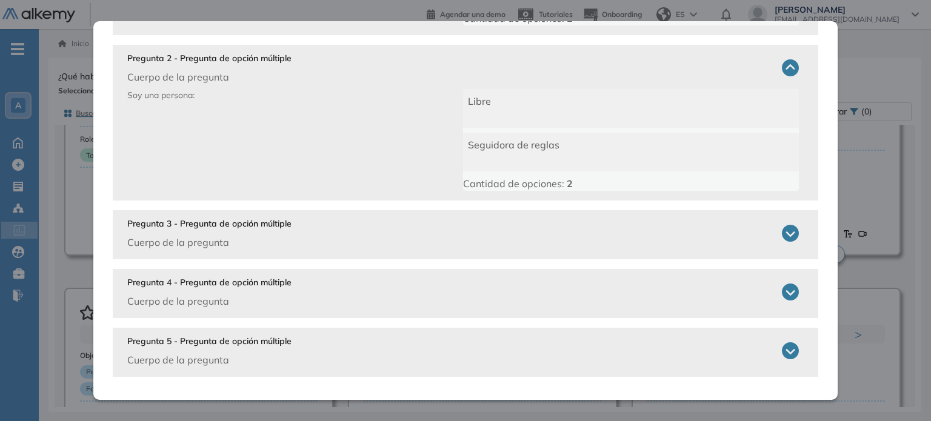
scroll to position [243, 0]
click at [320, 240] on div "Pregunta 3 - Pregunta de opción múltiple Cuerpo de la pregunta" at bounding box center [463, 233] width 673 height 32
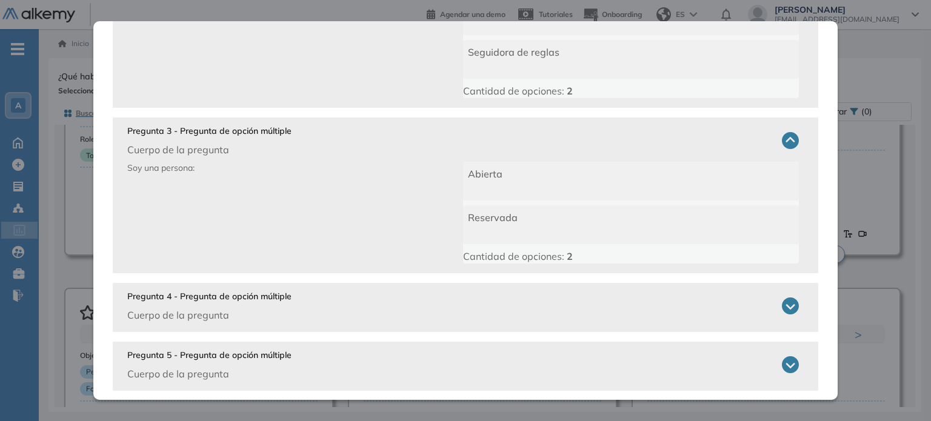
scroll to position [349, 0]
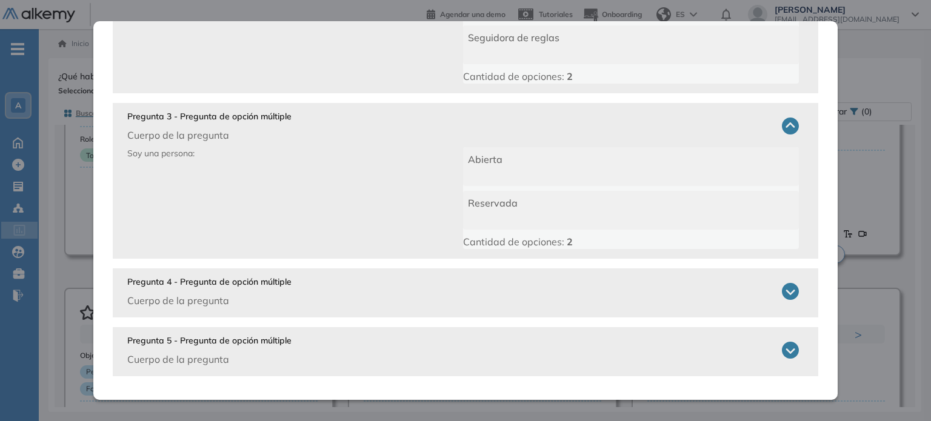
click at [347, 289] on div "Pregunta 4 - Pregunta de opción múltiple Cuerpo de la pregunta" at bounding box center [463, 292] width 673 height 32
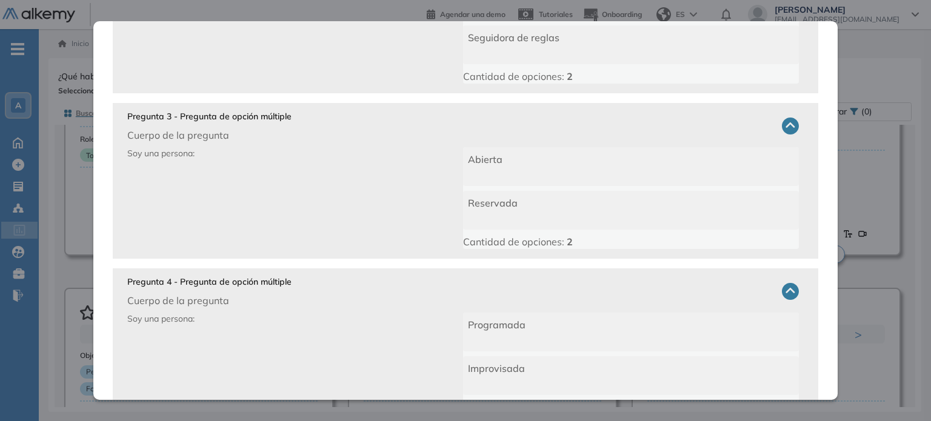
scroll to position [456, 0]
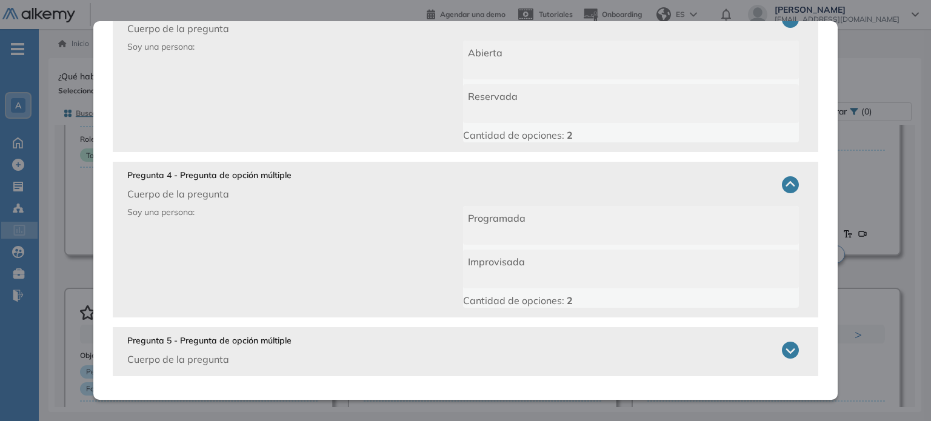
click at [309, 352] on div "Pregunta 5 - Pregunta de opción múltiple Cuerpo de la pregunta" at bounding box center [463, 351] width 673 height 32
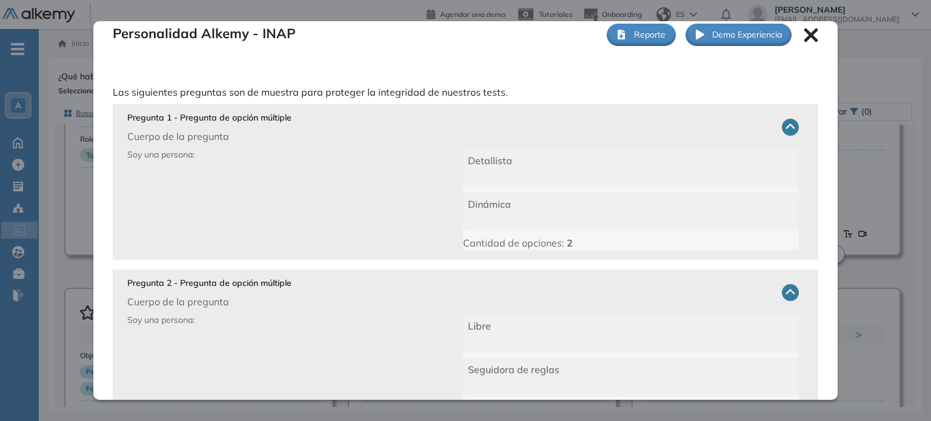
scroll to position [0, 0]
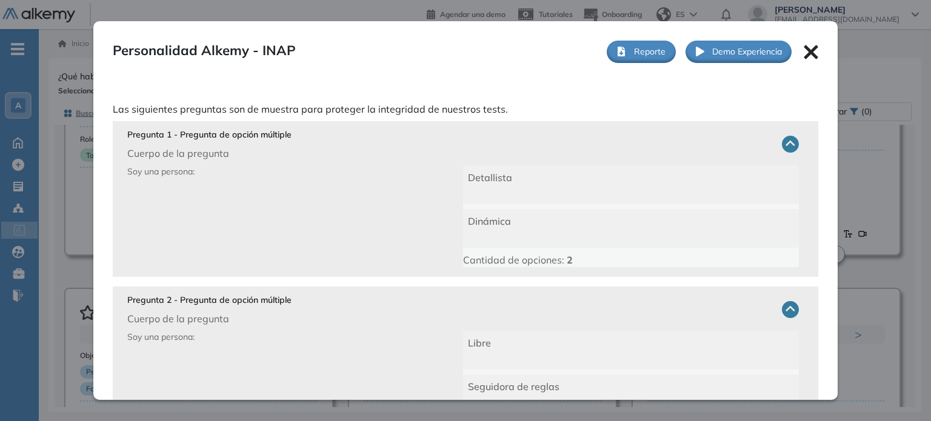
click at [804, 53] on icon at bounding box center [811, 52] width 15 height 15
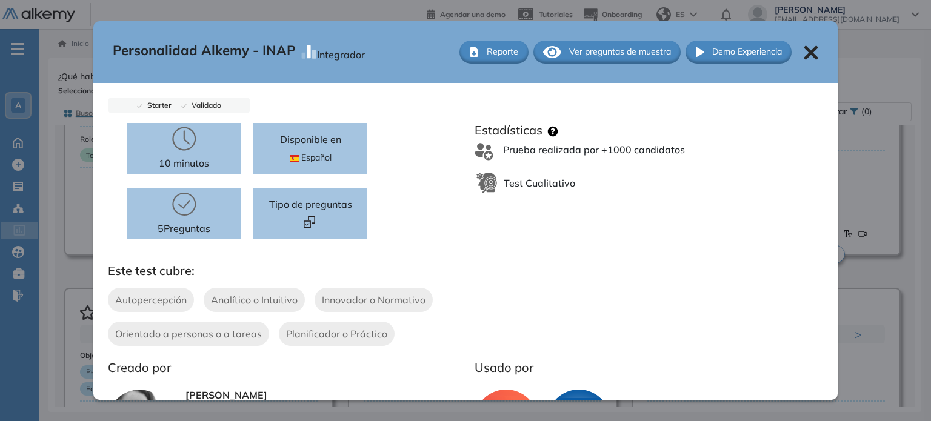
click at [808, 49] on icon at bounding box center [811, 52] width 15 height 15
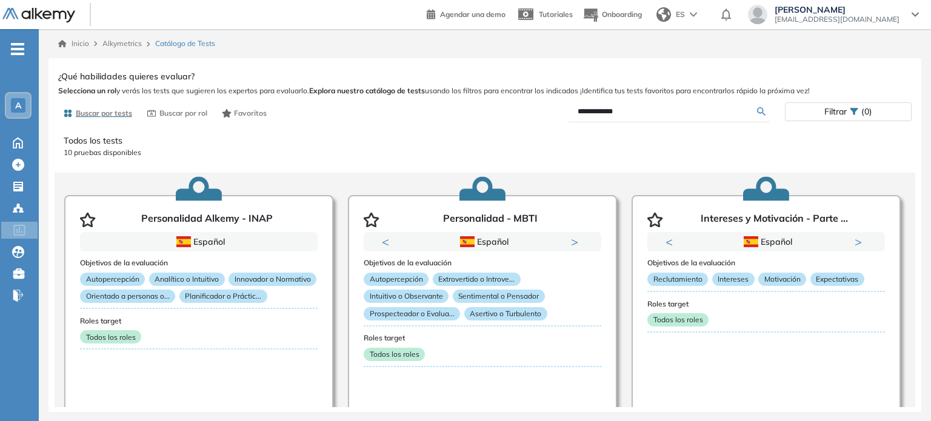
click at [868, 104] on span "(0)" at bounding box center [867, 112] width 11 height 18
click at [623, 155] on p "10 pruebas disponibles" at bounding box center [485, 152] width 843 height 11
click at [109, 112] on span "Buscar por tests" at bounding box center [104, 113] width 56 height 11
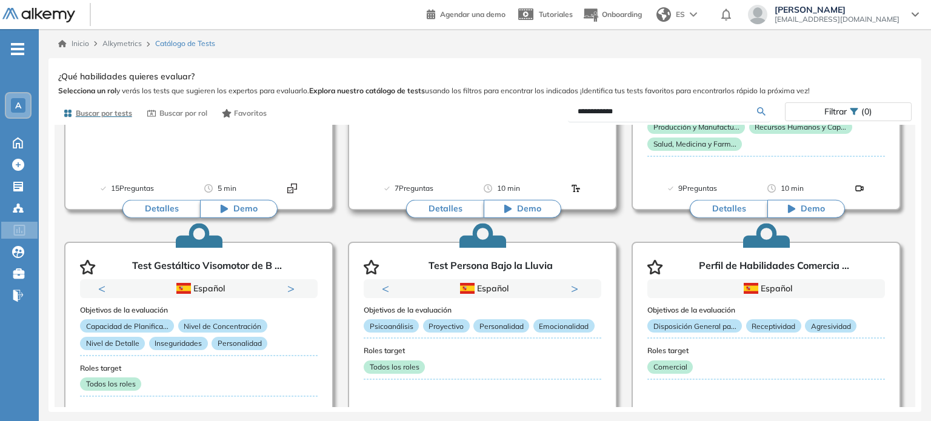
scroll to position [606, 0]
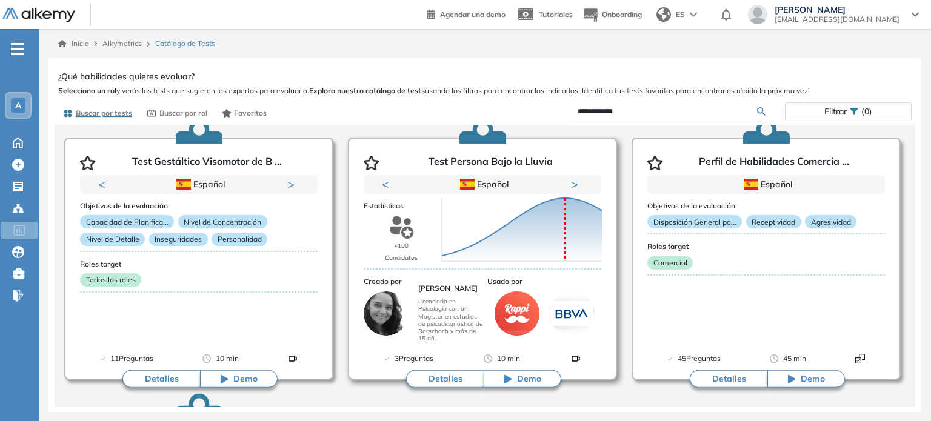
click at [434, 375] on button "Detalles" at bounding box center [445, 380] width 78 height 18
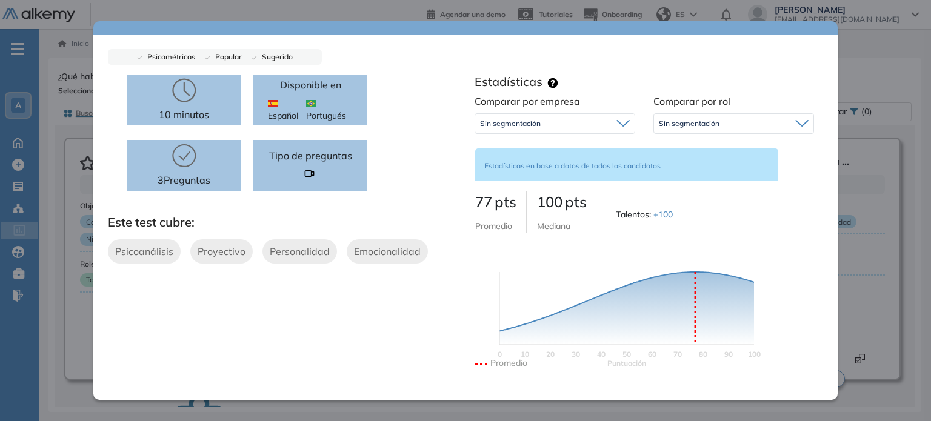
scroll to position [0, 0]
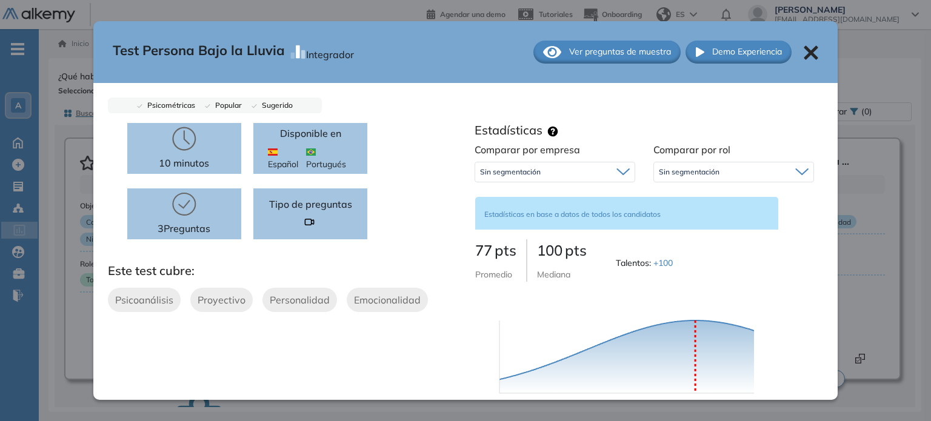
click at [594, 49] on span "Ver preguntas de muestra" at bounding box center [620, 51] width 102 height 13
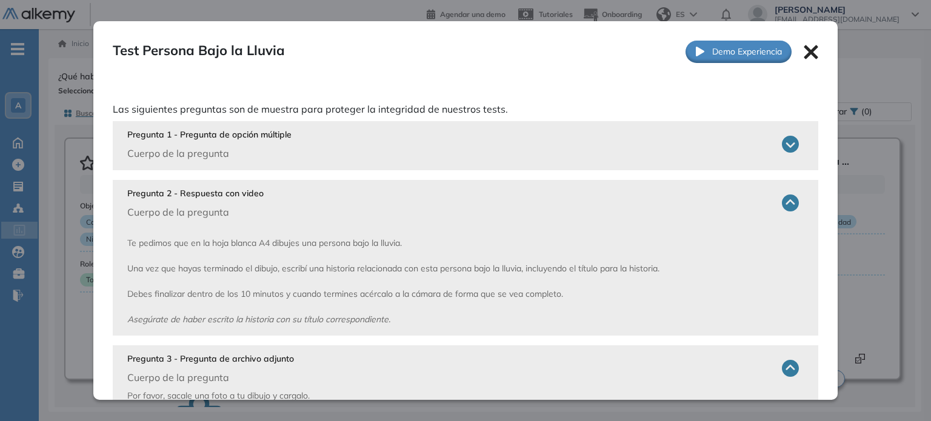
click at [300, 160] on div "Pregunta 1 - Pregunta de opción múltiple Cuerpo de la pregunta" at bounding box center [463, 145] width 673 height 32
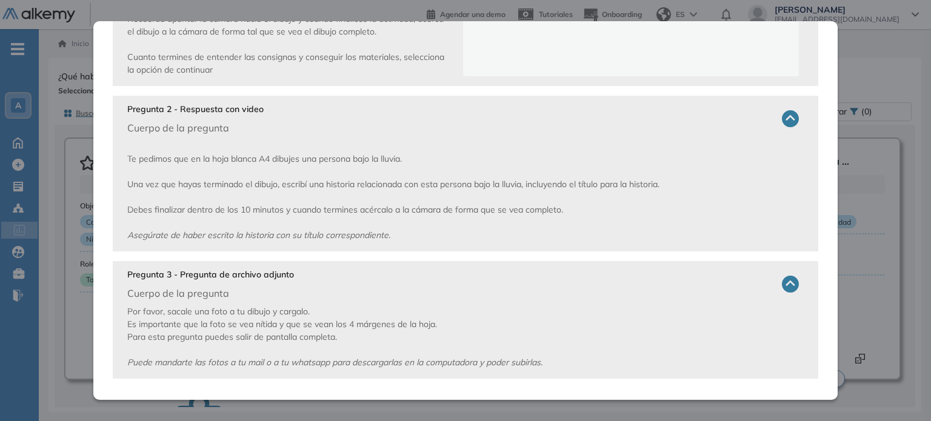
scroll to position [295, 0]
click at [348, 324] on span "Por favor, sacale una foto a tu dibujo y cargalo. Es importante que la foto se …" at bounding box center [334, 335] width 415 height 62
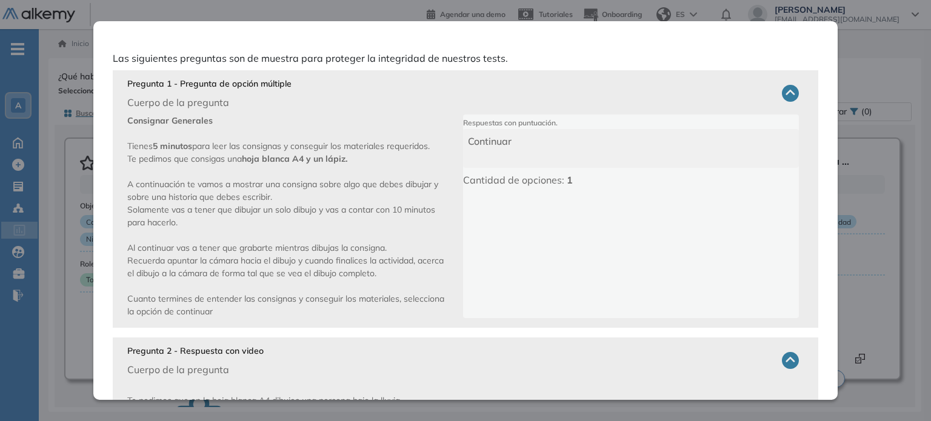
scroll to position [0, 0]
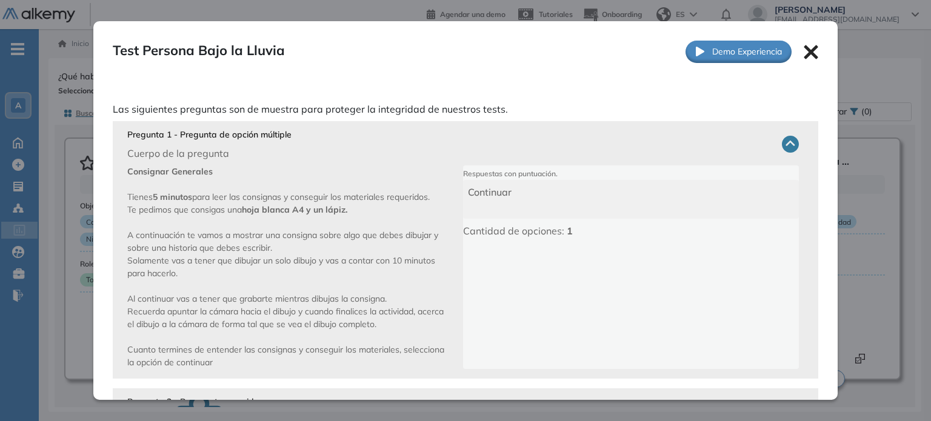
click at [805, 52] on icon at bounding box center [811, 52] width 15 height 15
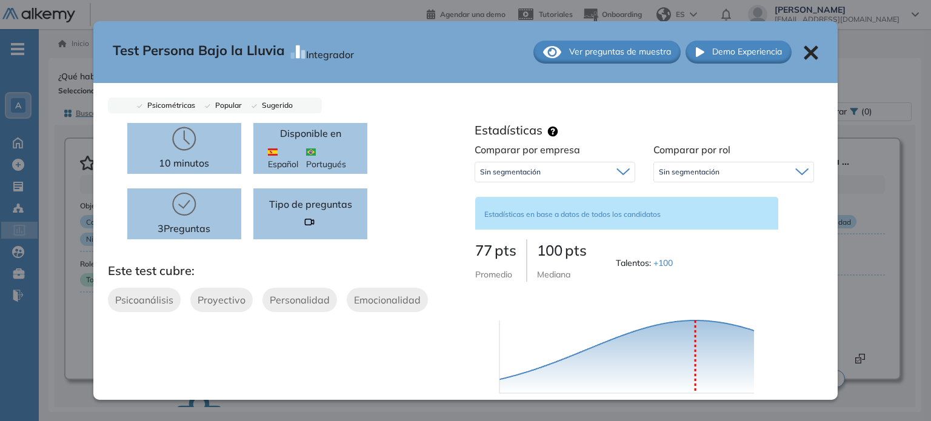
click at [805, 45] on icon at bounding box center [811, 52] width 15 height 15
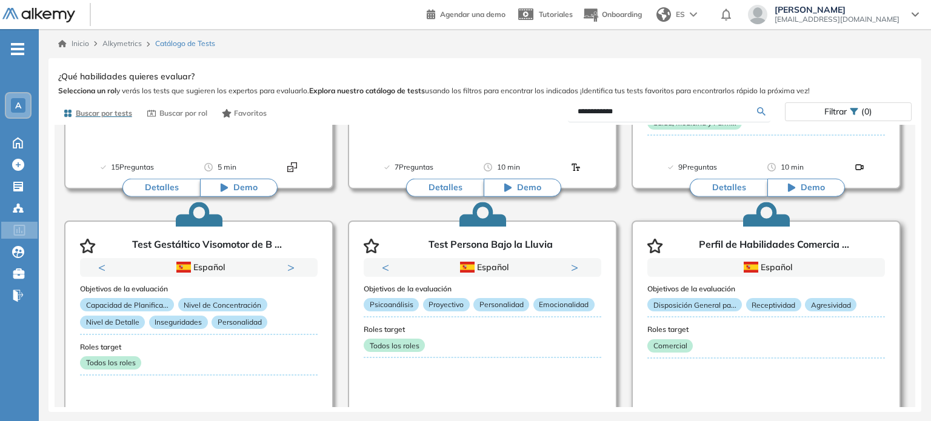
scroll to position [546, 0]
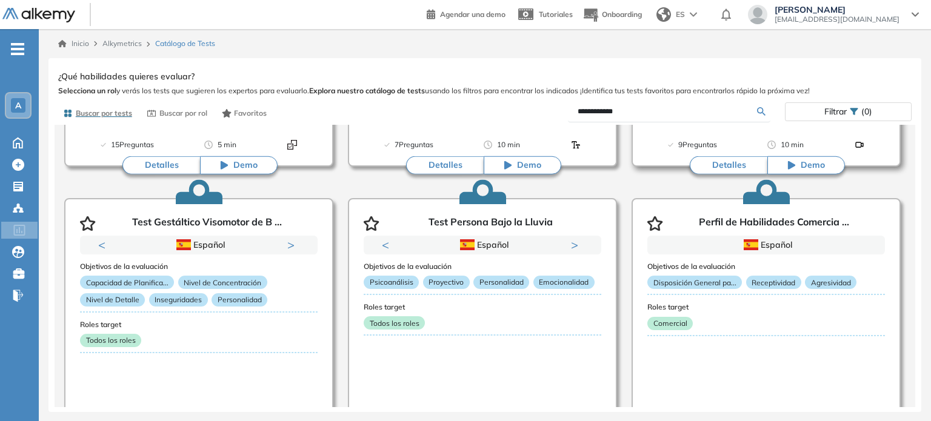
click at [718, 168] on button "Detalles" at bounding box center [729, 165] width 78 height 18
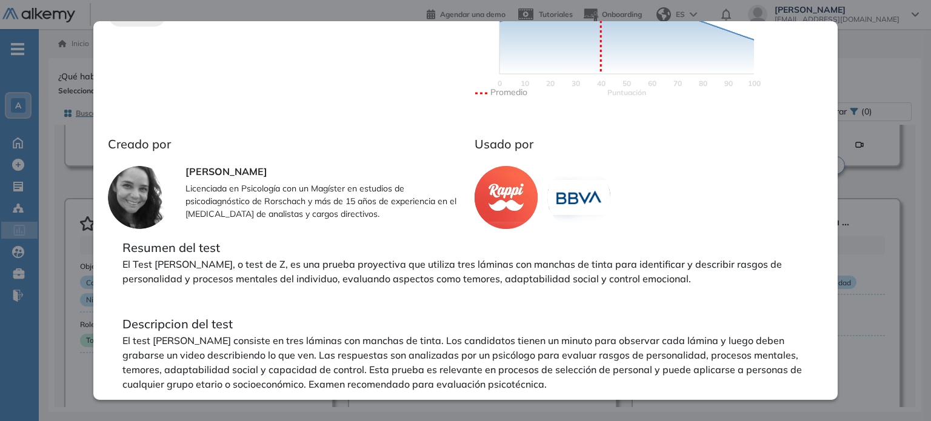
scroll to position [0, 0]
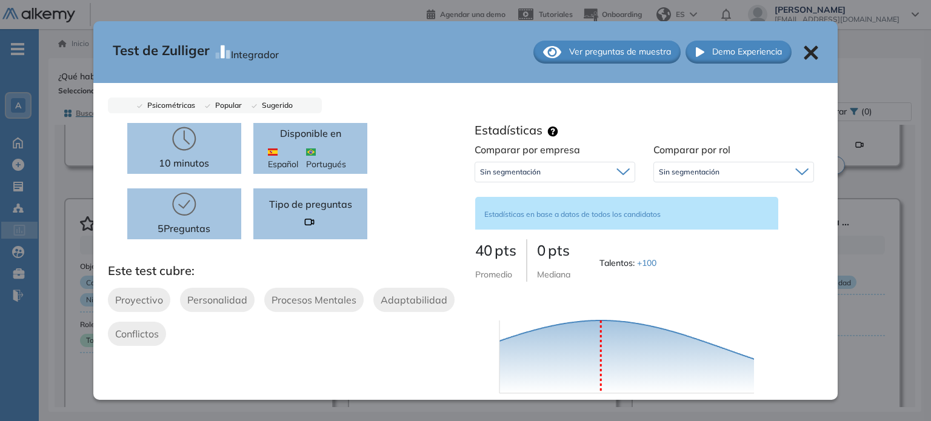
click at [804, 50] on icon at bounding box center [811, 52] width 15 height 15
